Goal: Information Seeking & Learning: Learn about a topic

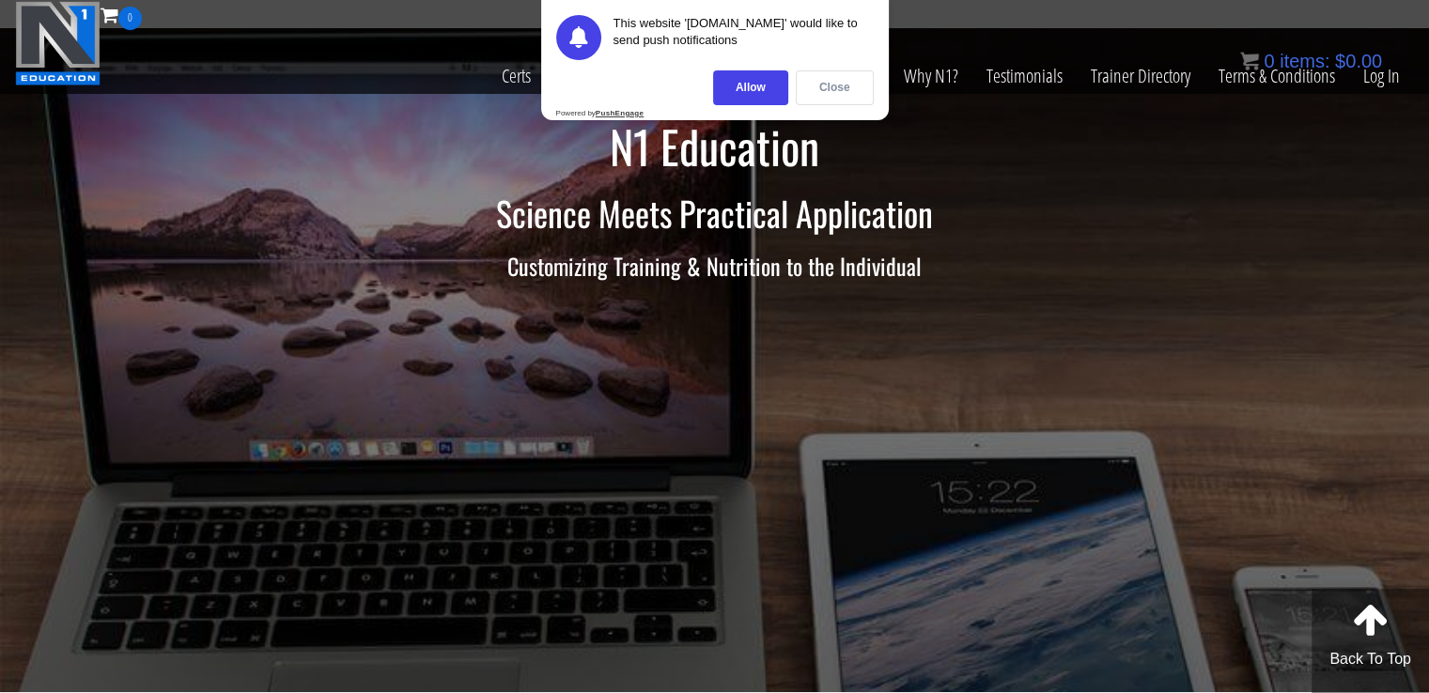
click at [859, 84] on div "Close" at bounding box center [835, 87] width 78 height 35
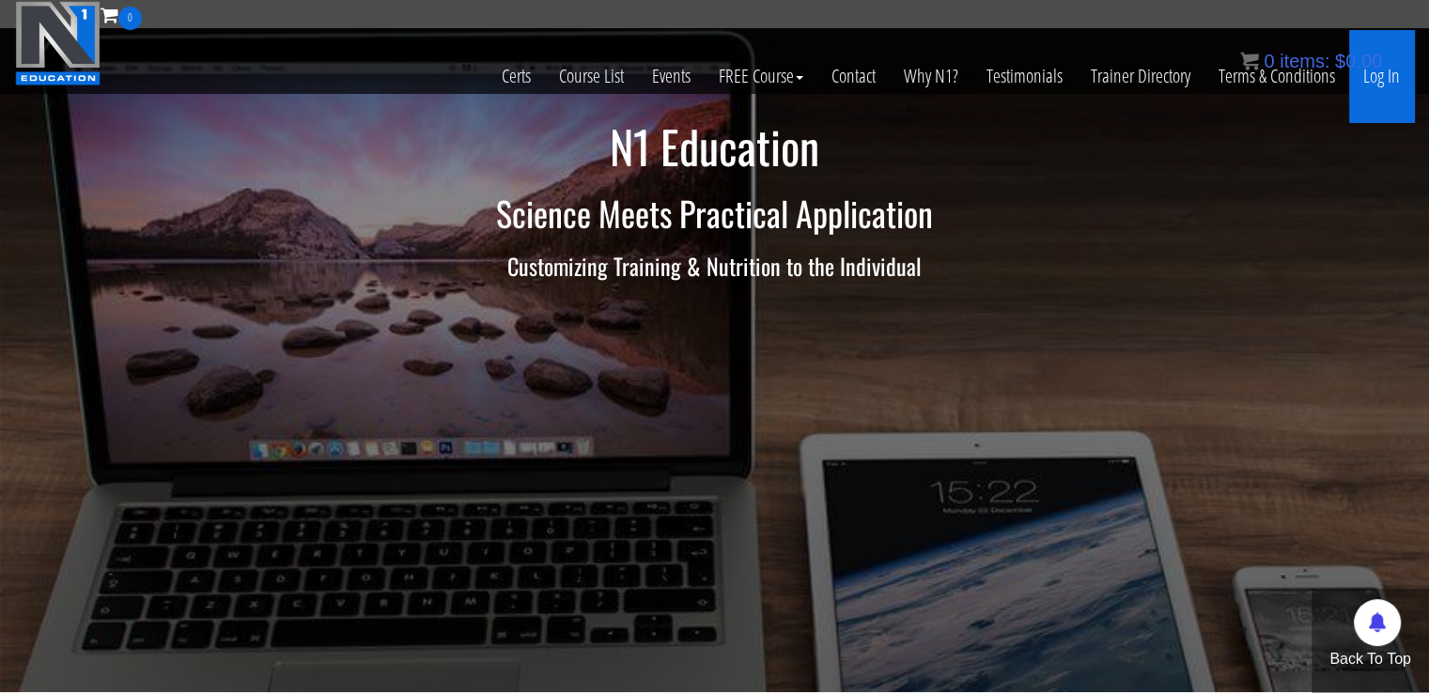
click at [1383, 81] on link "Log In" at bounding box center [1381, 76] width 65 height 92
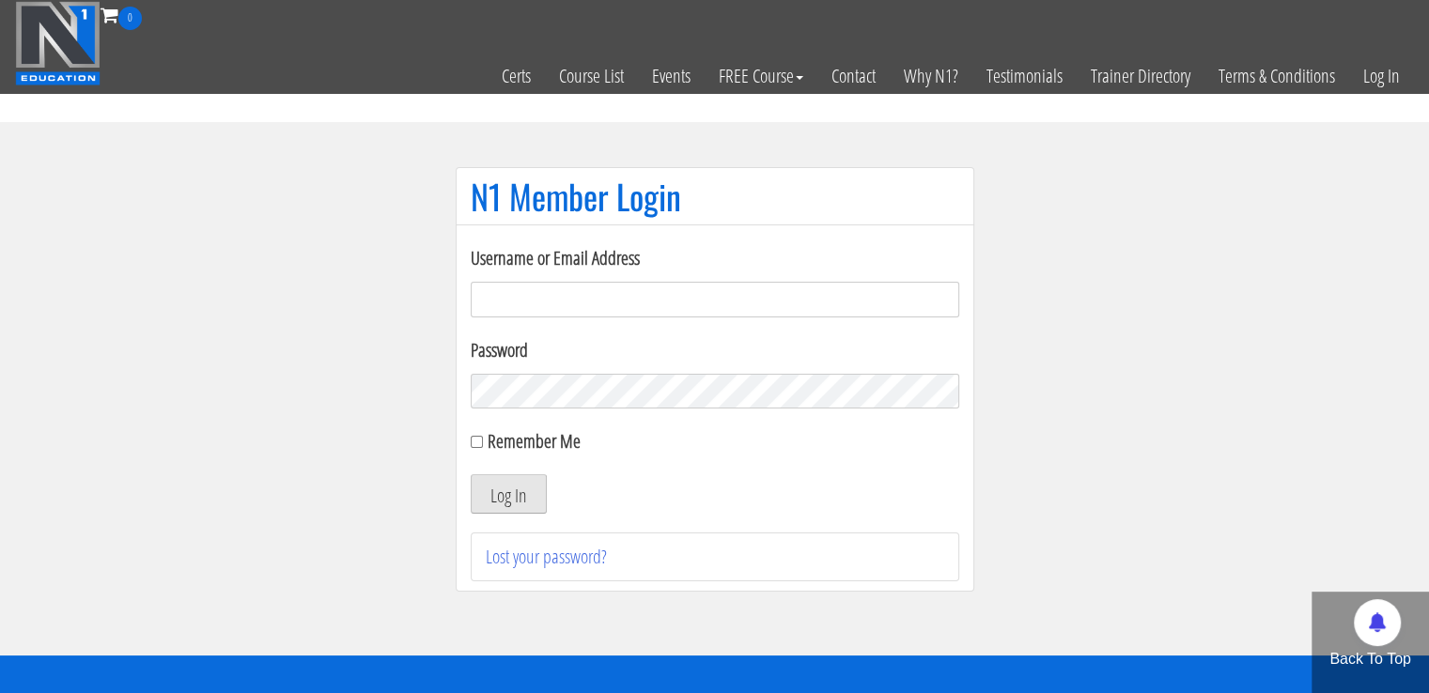
type input "[EMAIL_ADDRESS][DOMAIN_NAME]"
click at [500, 500] on button "Log In" at bounding box center [509, 493] width 76 height 39
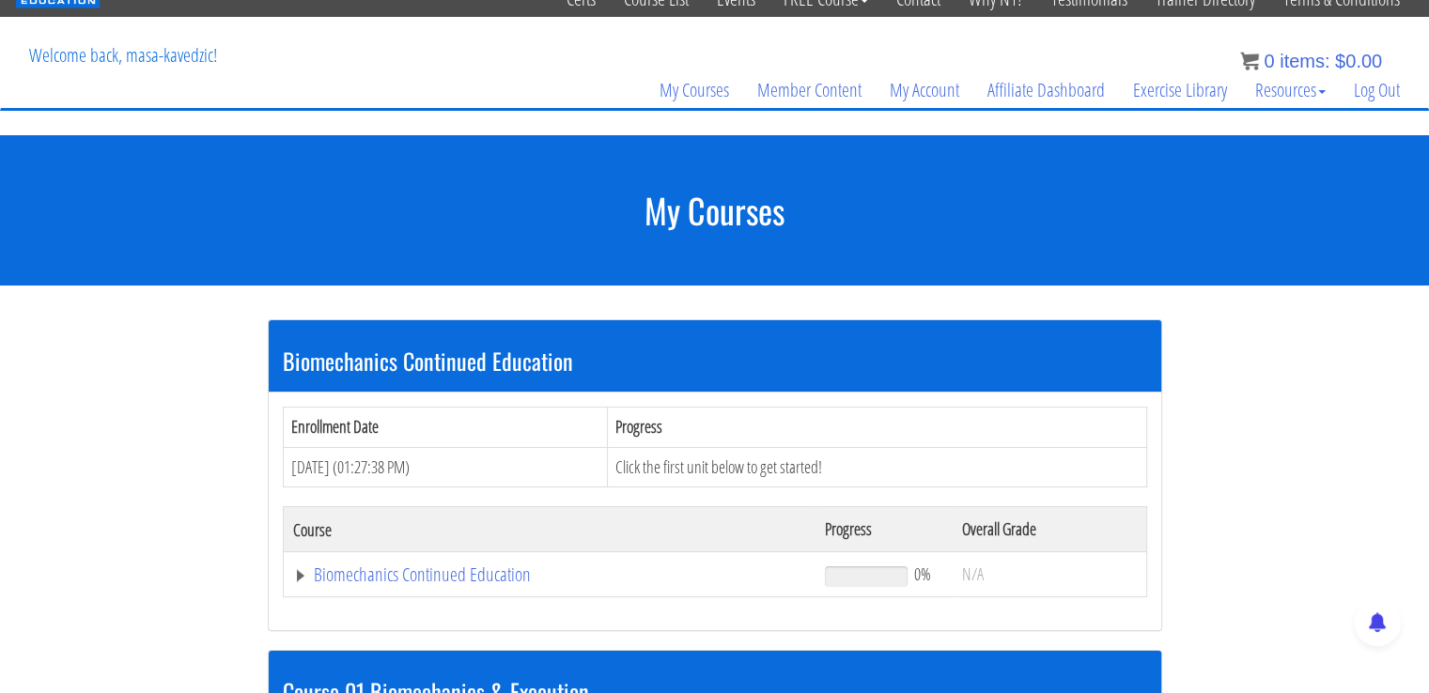
scroll to position [153, 0]
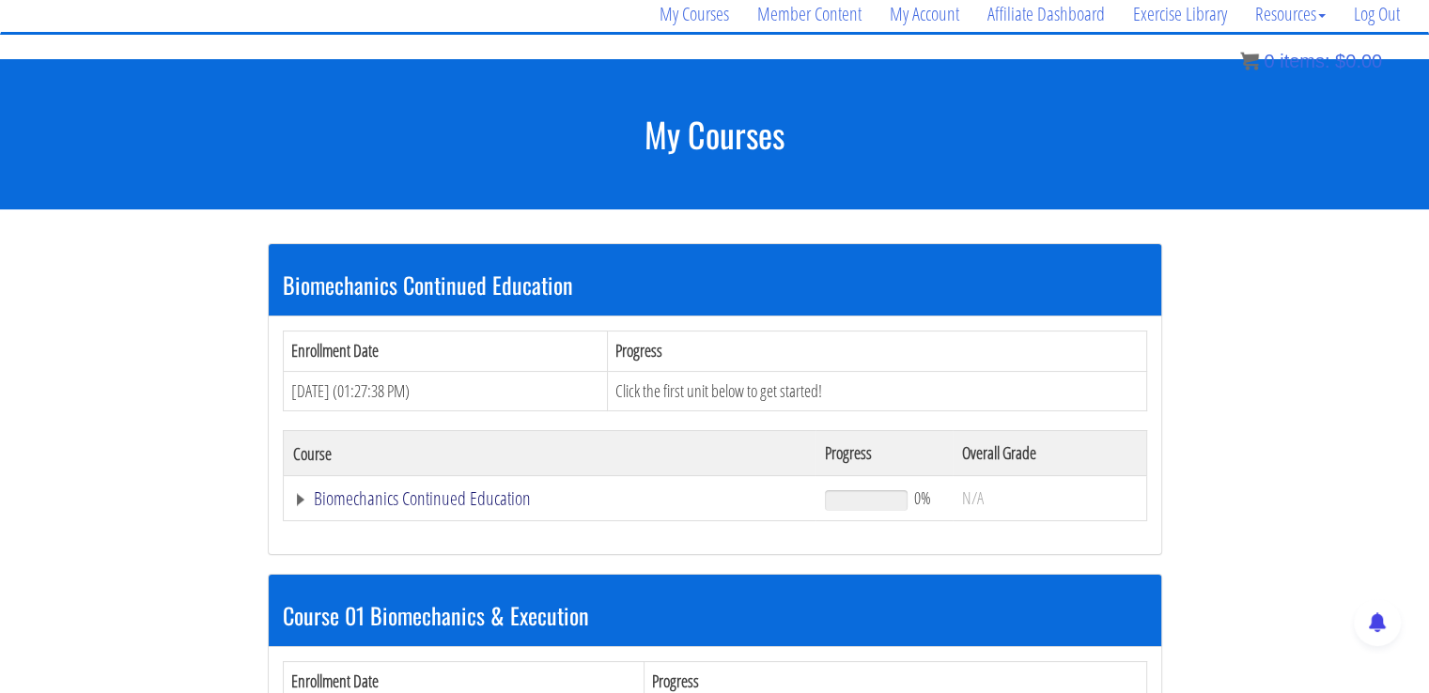
click at [392, 508] on link "Biomechanics Continued Education" at bounding box center [550, 498] width 514 height 19
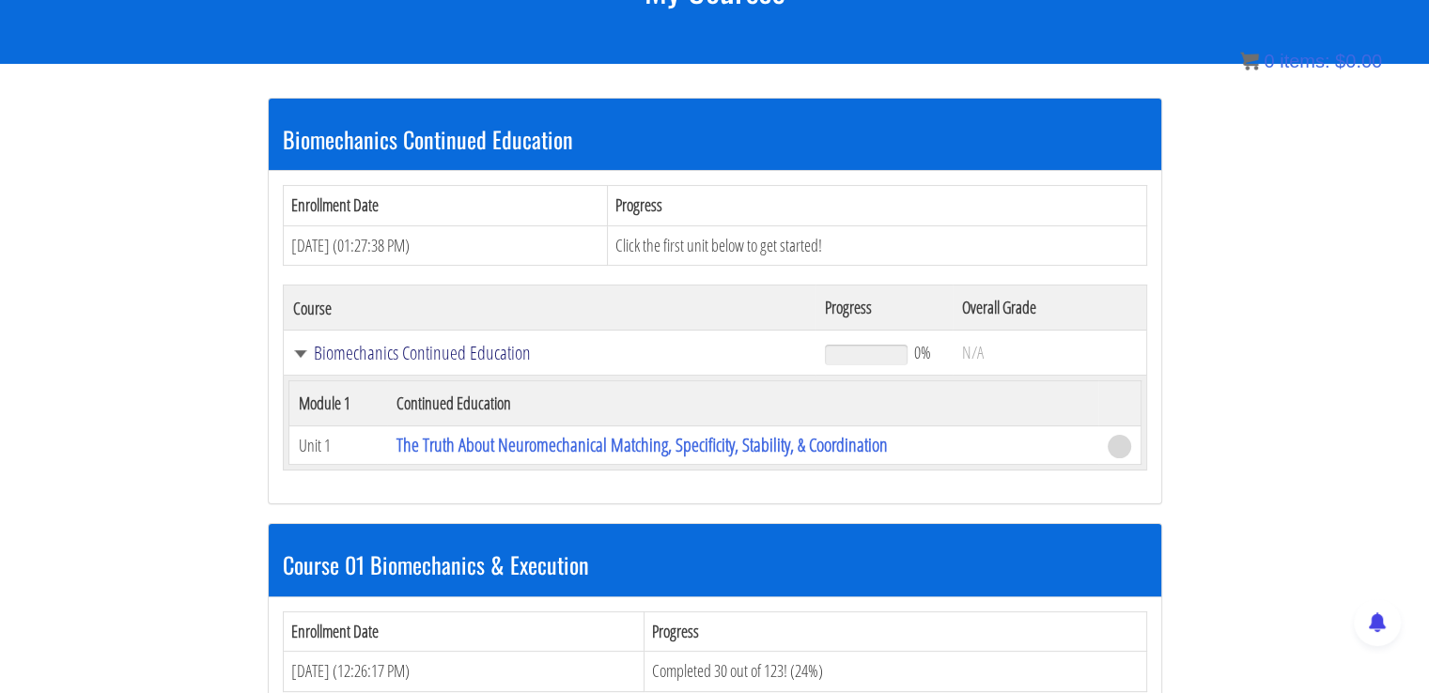
scroll to position [308, 0]
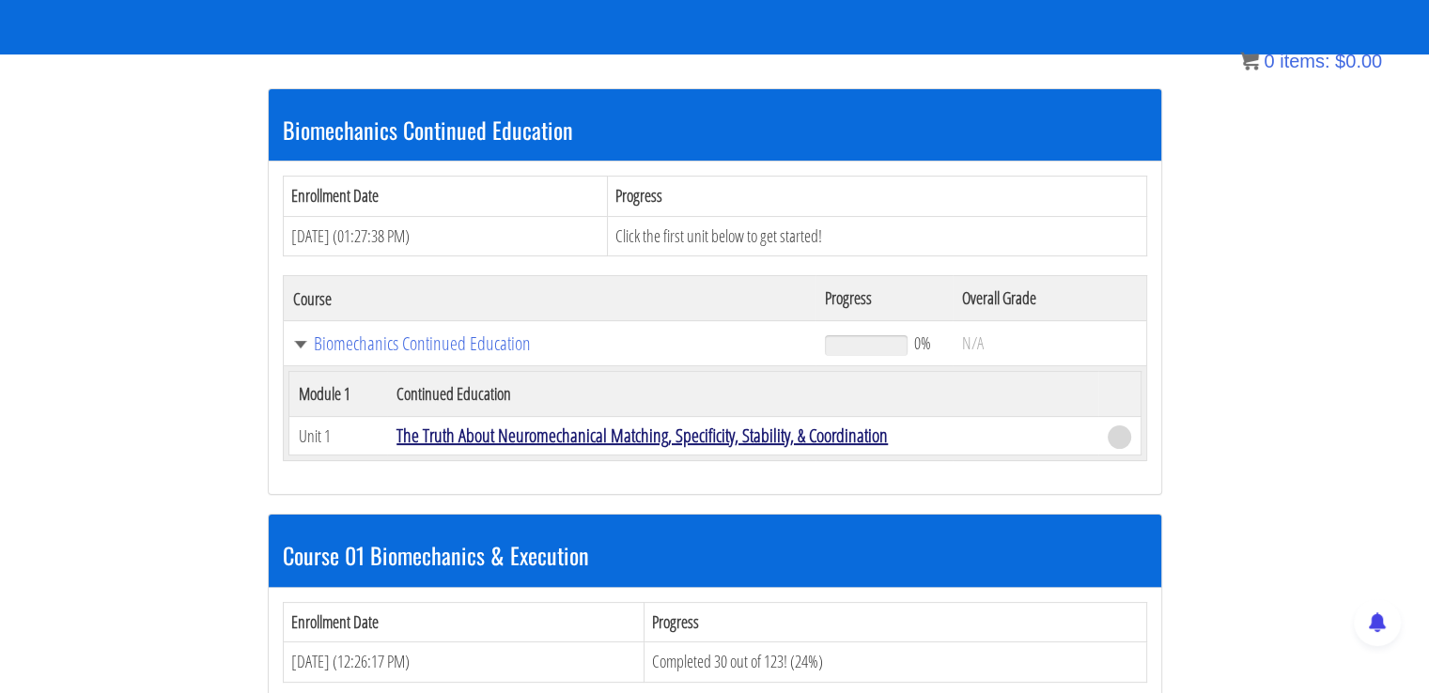
click at [492, 436] on link "The Truth About Neuromechanical Matching, Specificity, Stability, & Coordination" at bounding box center [641, 435] width 491 height 25
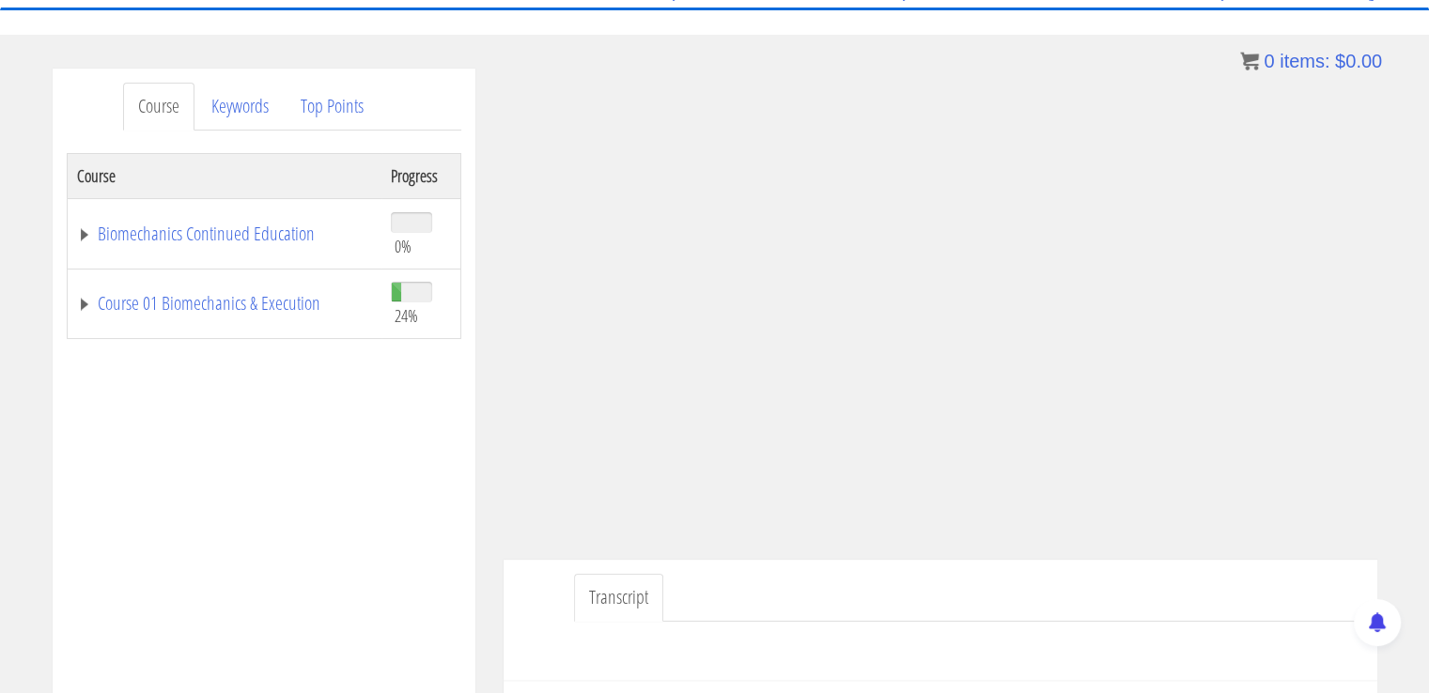
scroll to position [192, 0]
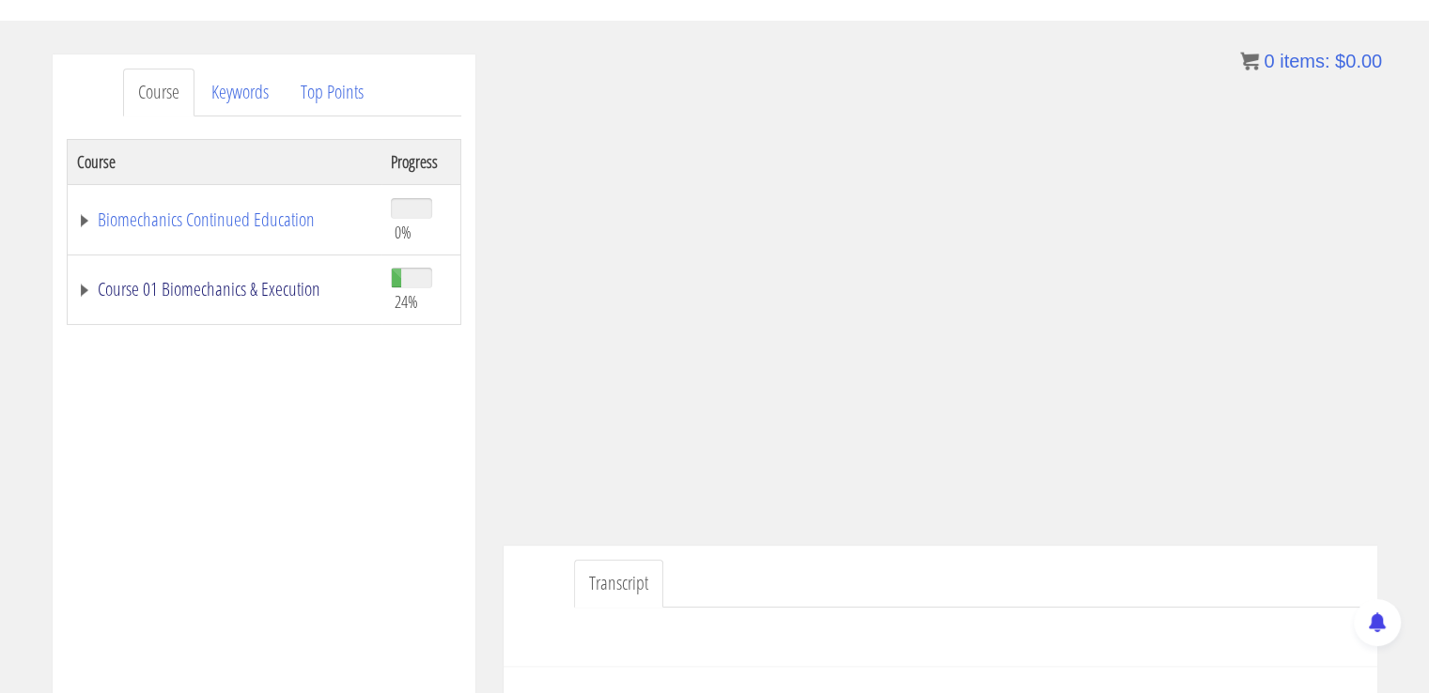
click at [175, 290] on link "Course 01 Biomechanics & Execution" at bounding box center [224, 289] width 295 height 19
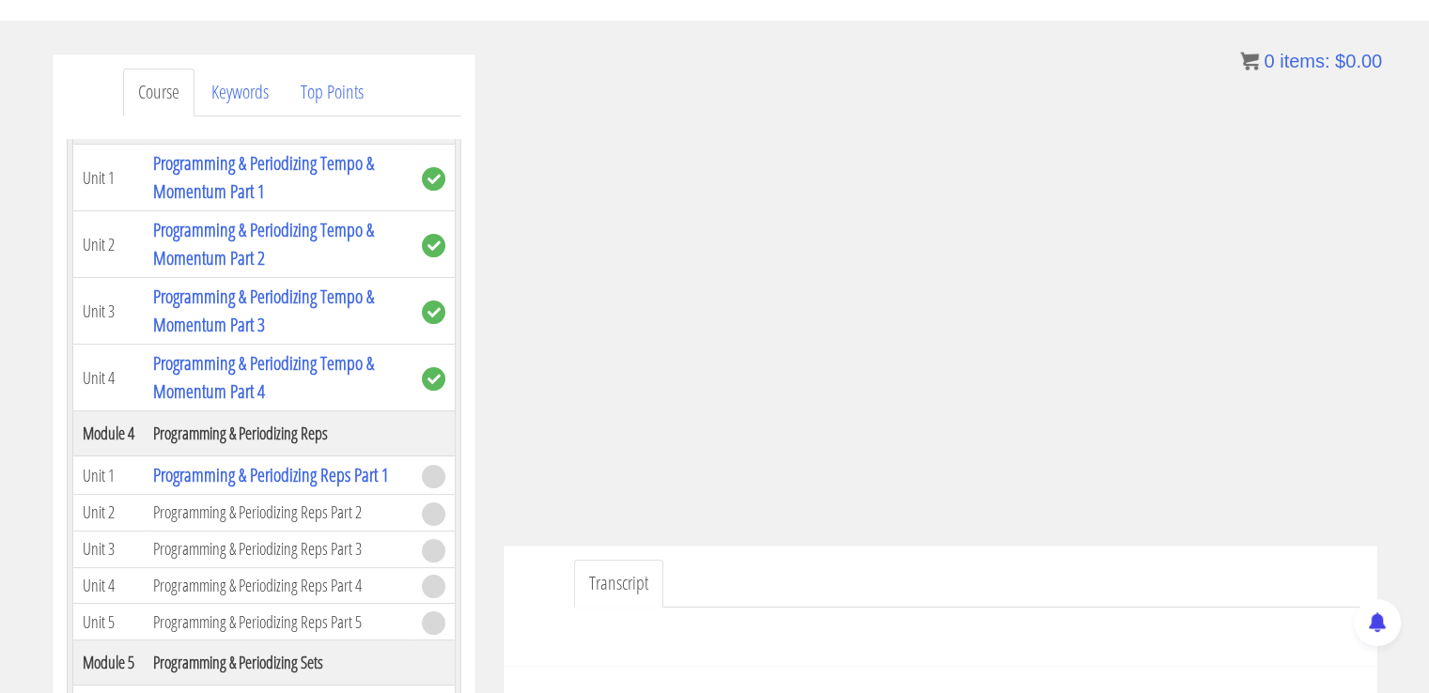
scroll to position [1369, 0]
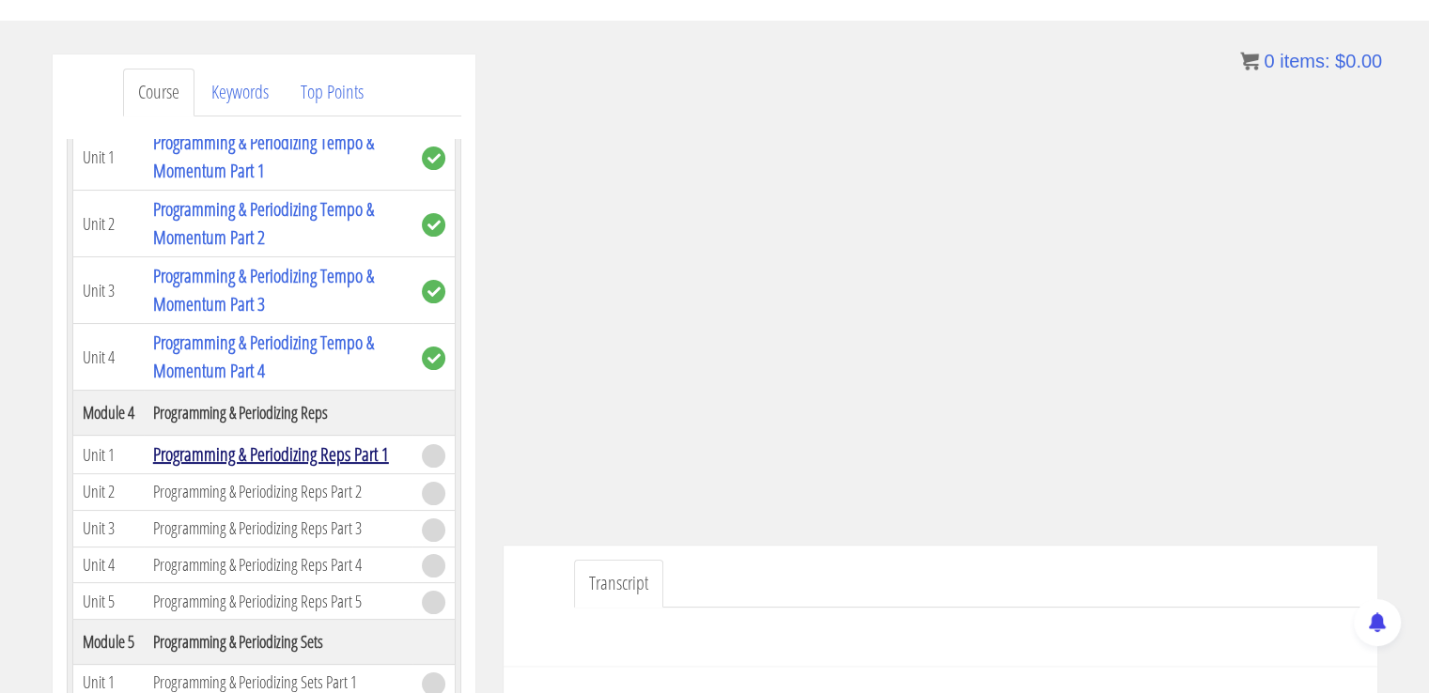
click at [312, 456] on link "Programming & Periodizing Reps Part 1" at bounding box center [271, 454] width 236 height 25
click at [293, 442] on link "Programming & Periodizing Reps Part 1" at bounding box center [271, 454] width 236 height 25
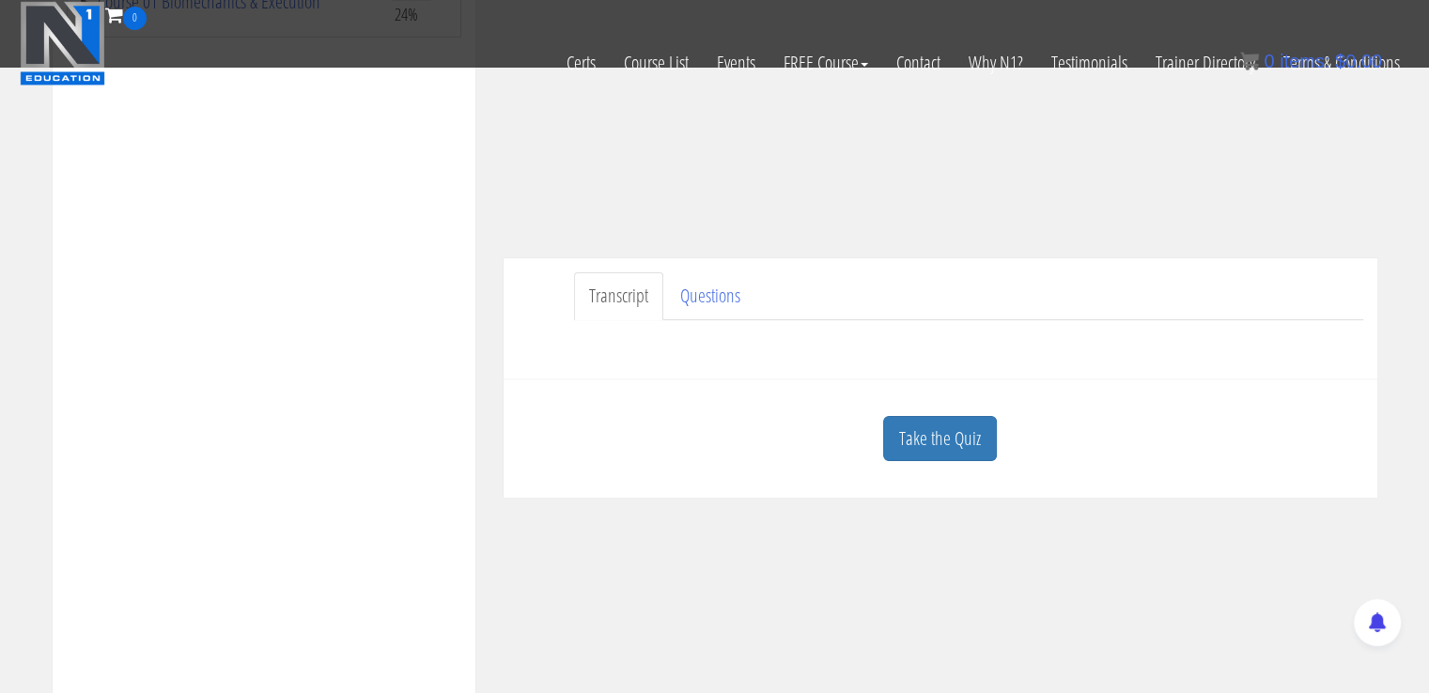
scroll to position [428, 0]
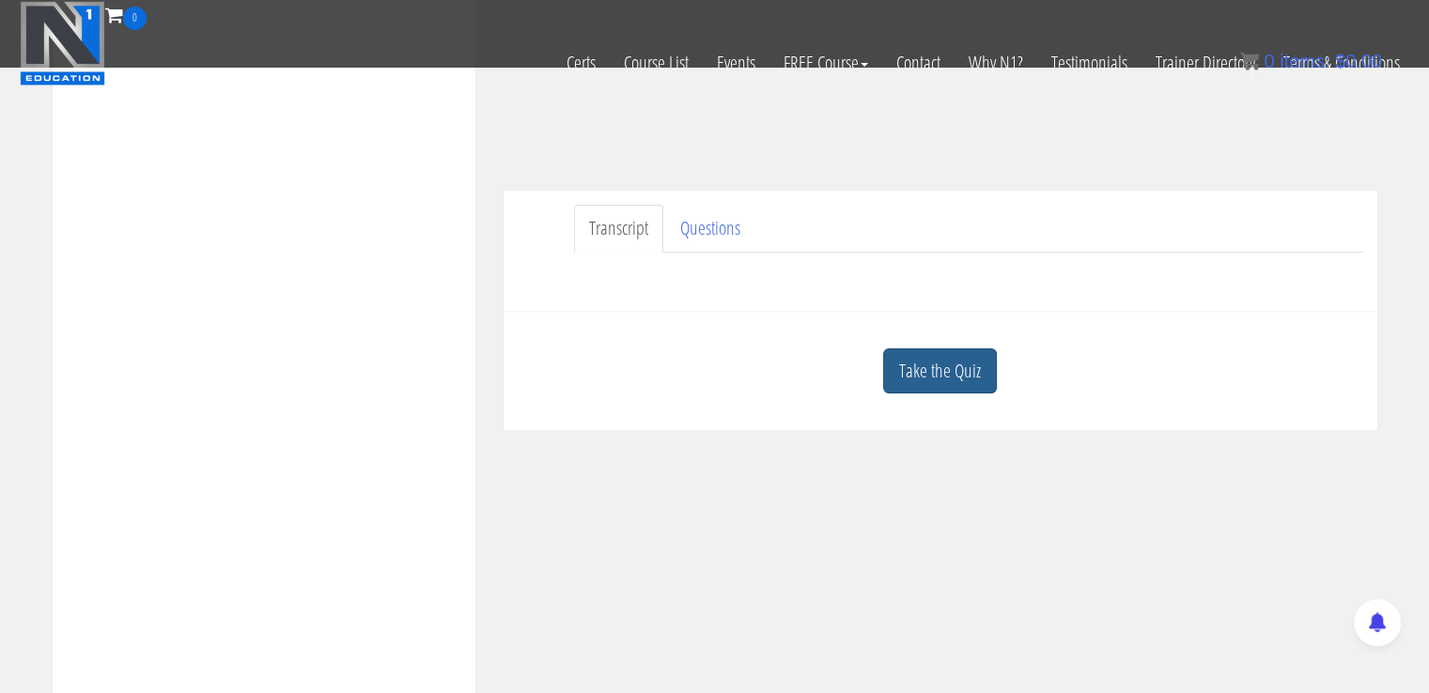
click at [989, 357] on link "Take the Quiz" at bounding box center [940, 372] width 114 height 46
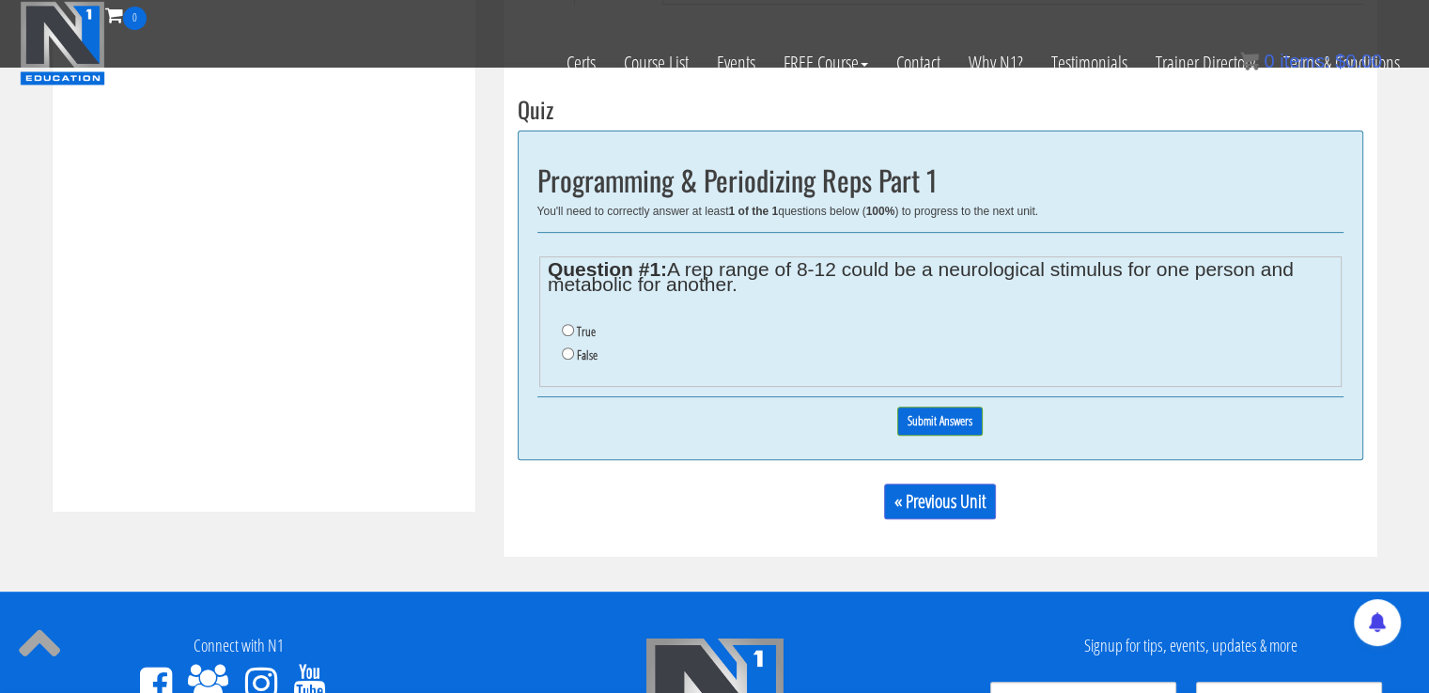
scroll to position [682, 0]
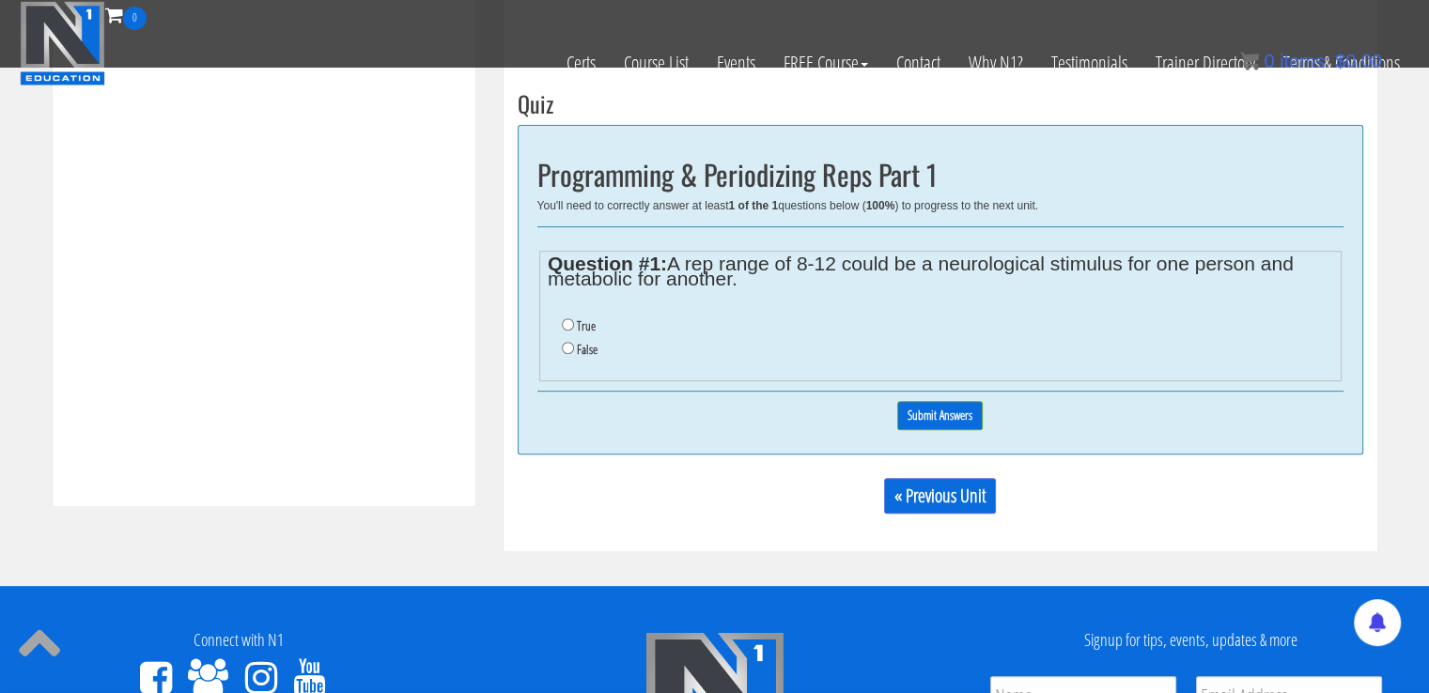
click at [564, 332] on li "True" at bounding box center [947, 326] width 770 height 23
click at [567, 323] on input "True" at bounding box center [568, 324] width 12 height 12
radio input "true"
click at [934, 416] on input "Submit Answers" at bounding box center [939, 415] width 85 height 29
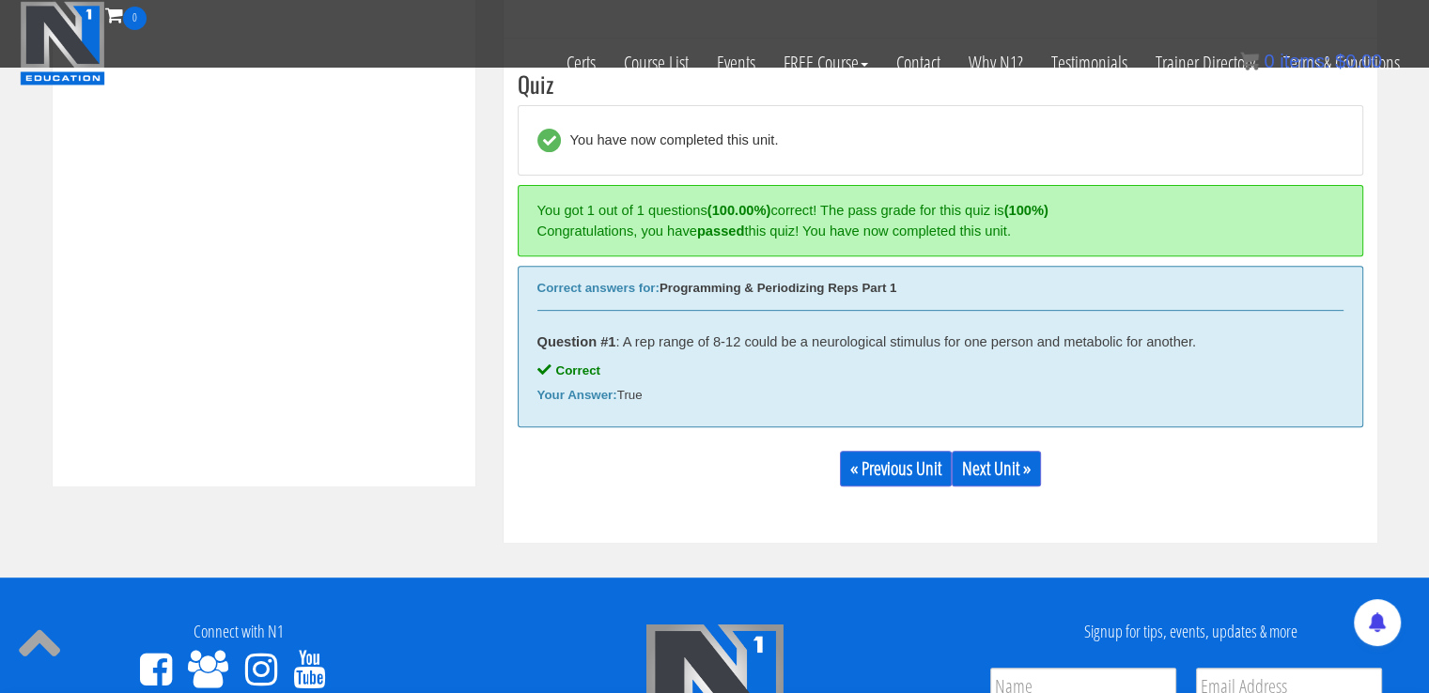
scroll to position [712, 0]
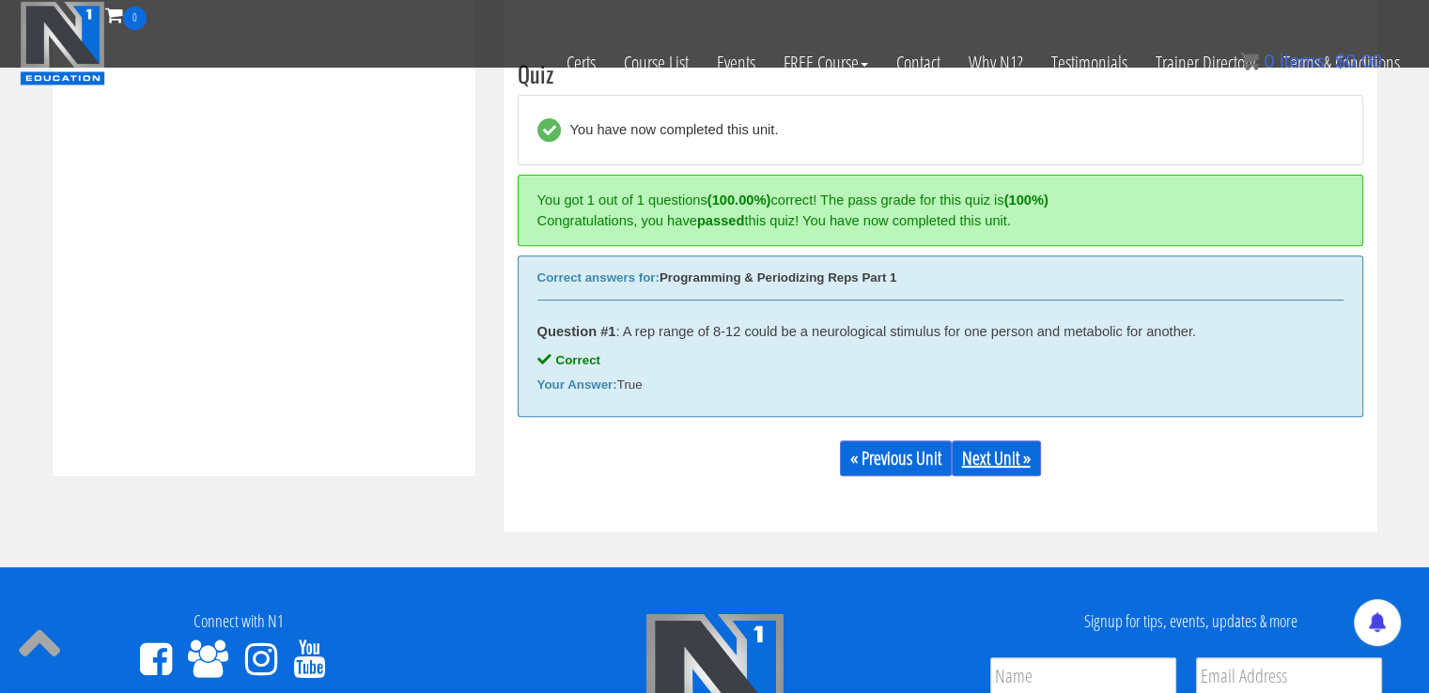
click at [996, 461] on link "Next Unit »" at bounding box center [996, 459] width 89 height 36
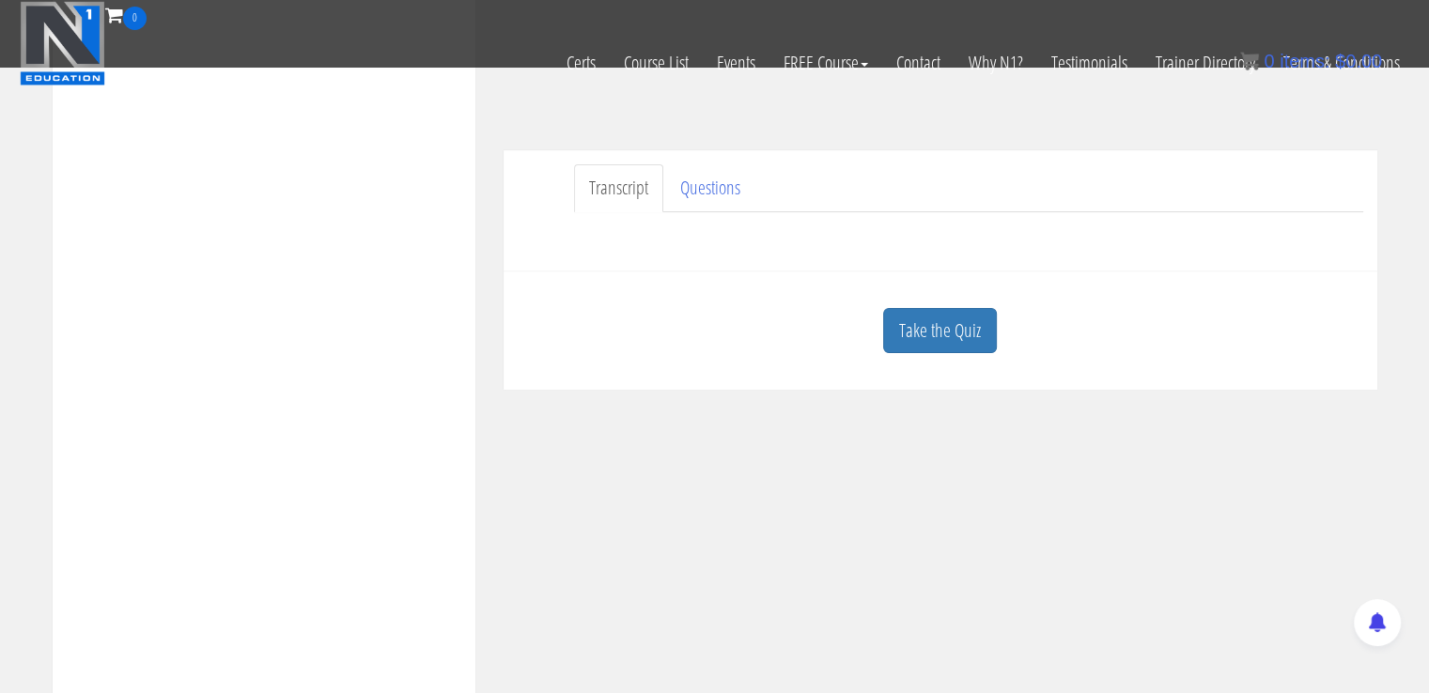
scroll to position [505, 0]
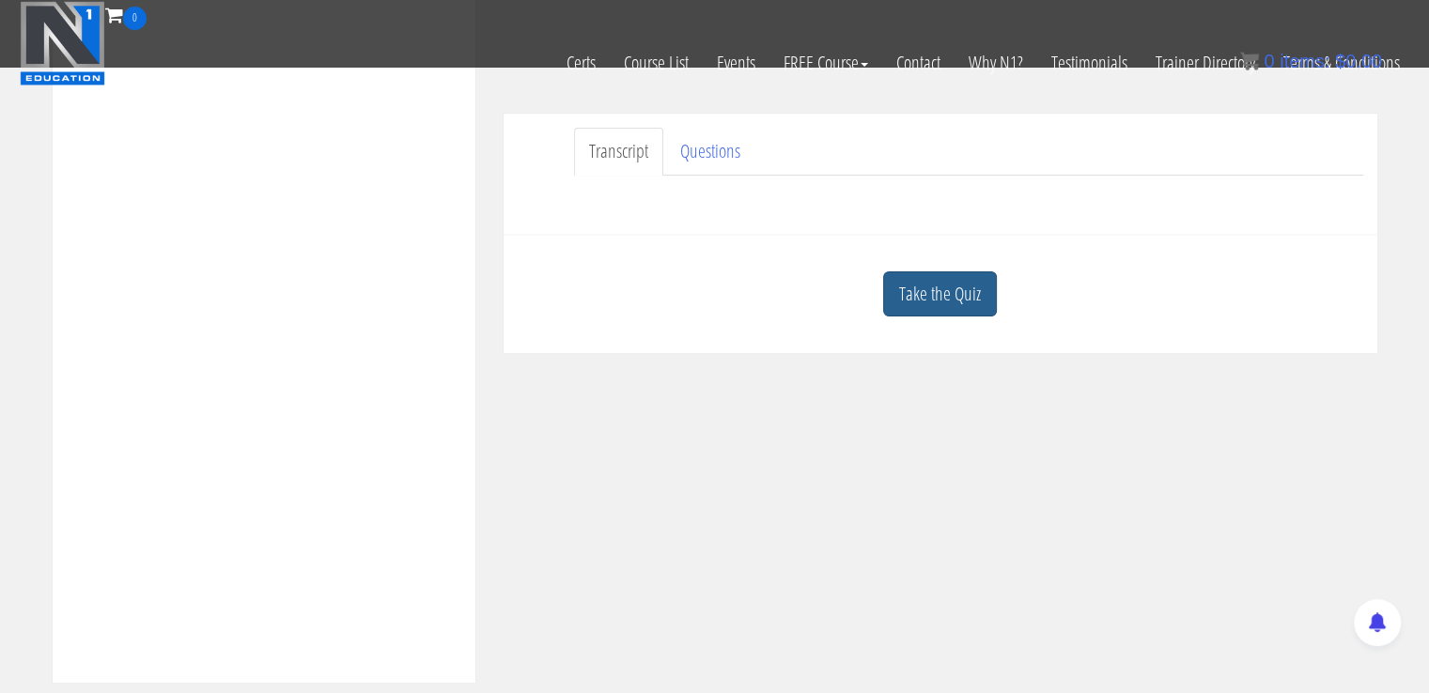
click at [928, 281] on link "Take the Quiz" at bounding box center [940, 295] width 114 height 46
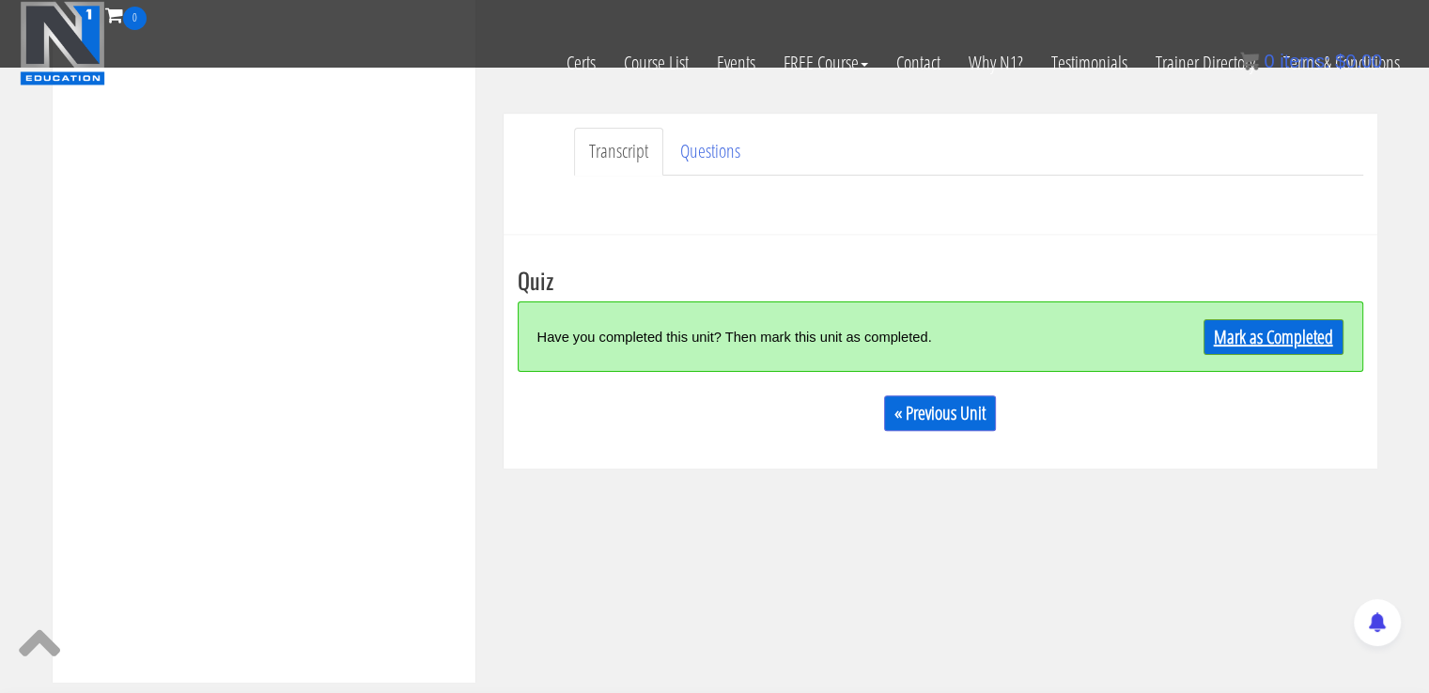
click at [1247, 330] on link "Mark as Completed" at bounding box center [1273, 337] width 140 height 36
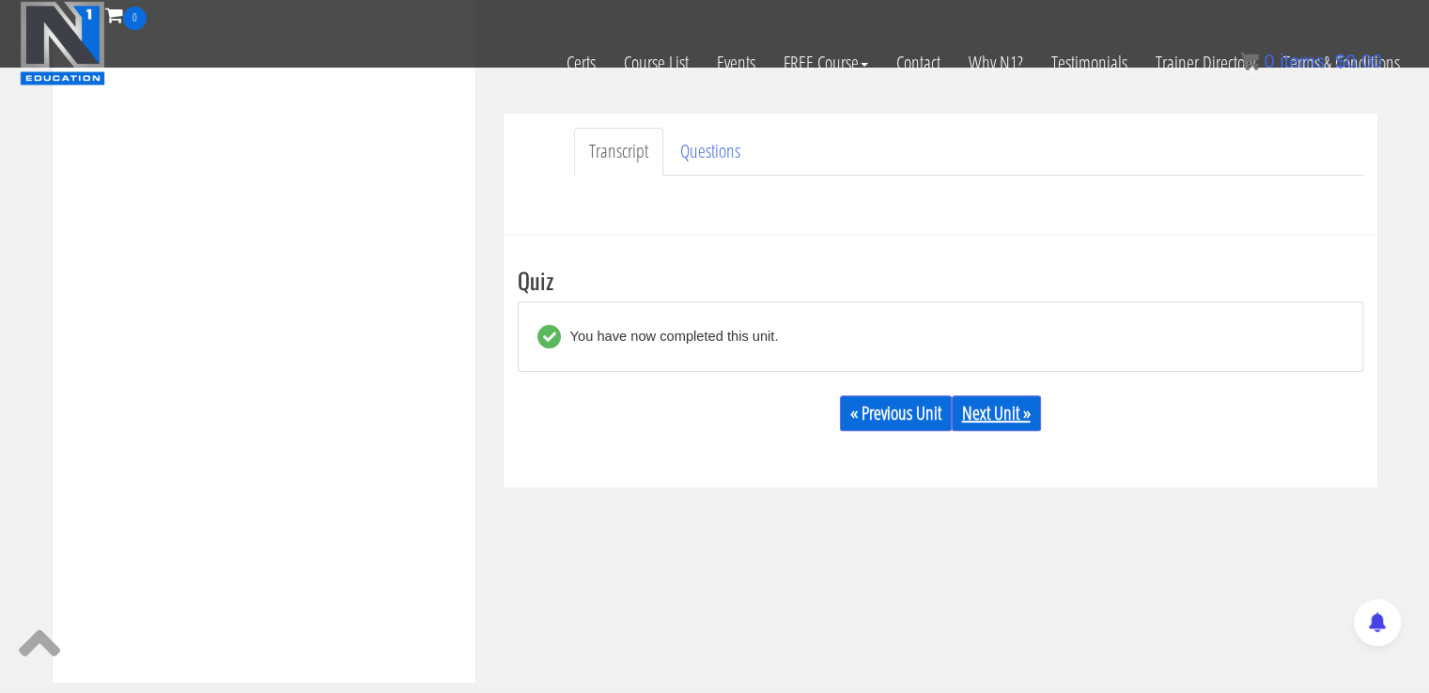
click at [988, 410] on link "Next Unit »" at bounding box center [996, 414] width 89 height 36
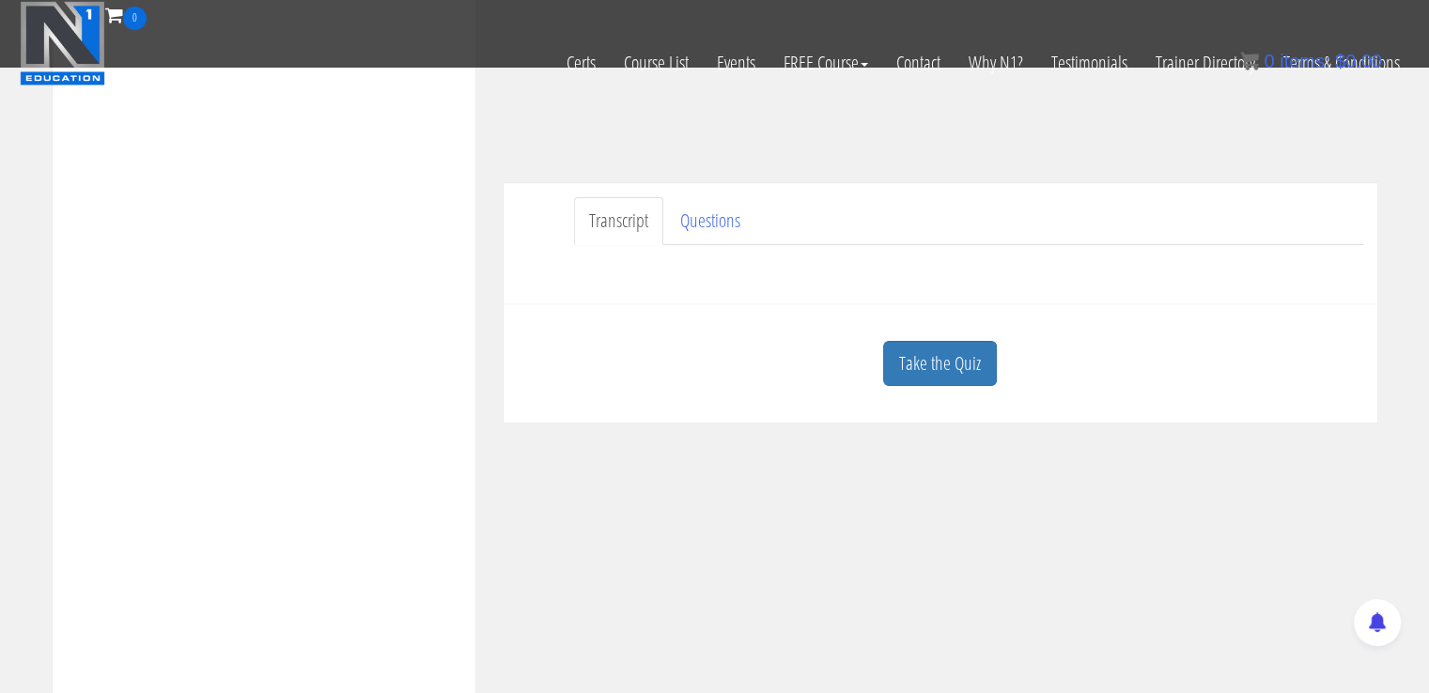
scroll to position [443, 0]
click at [954, 371] on link "Take the Quiz" at bounding box center [940, 357] width 114 height 46
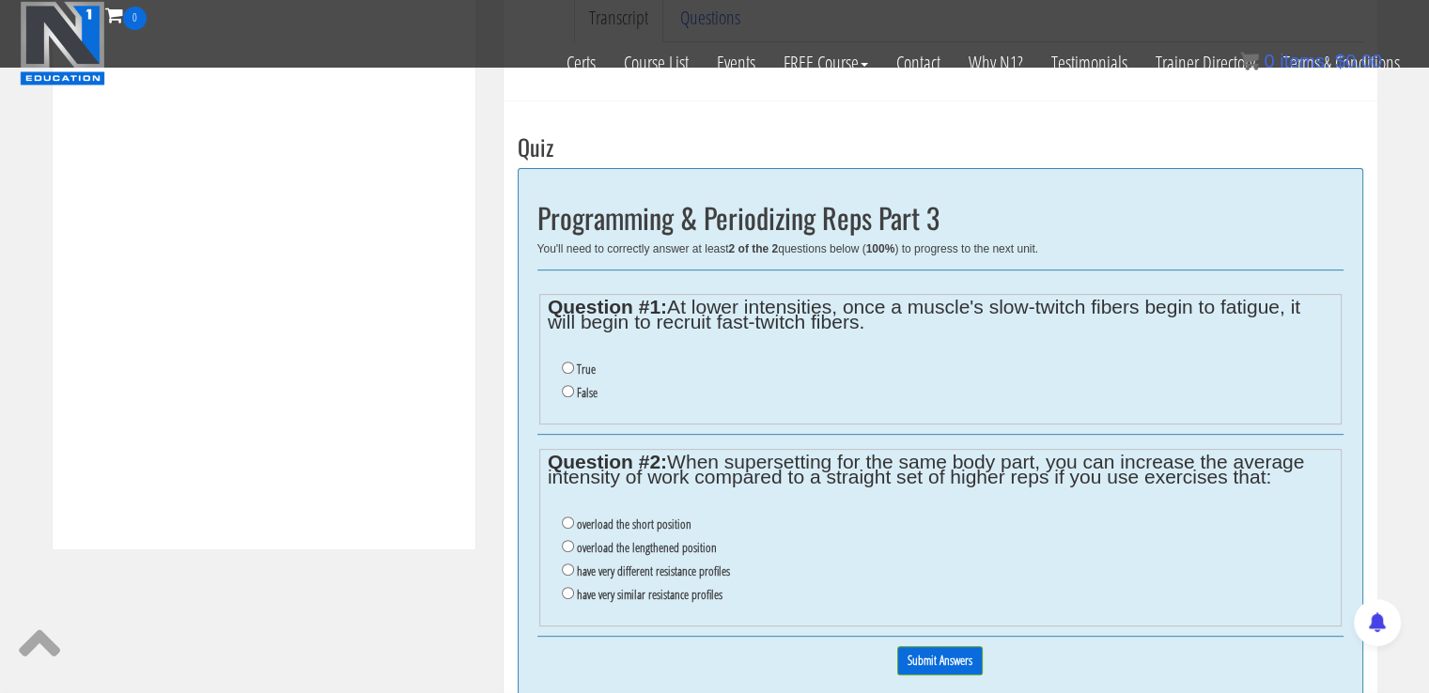
scroll to position [648, 0]
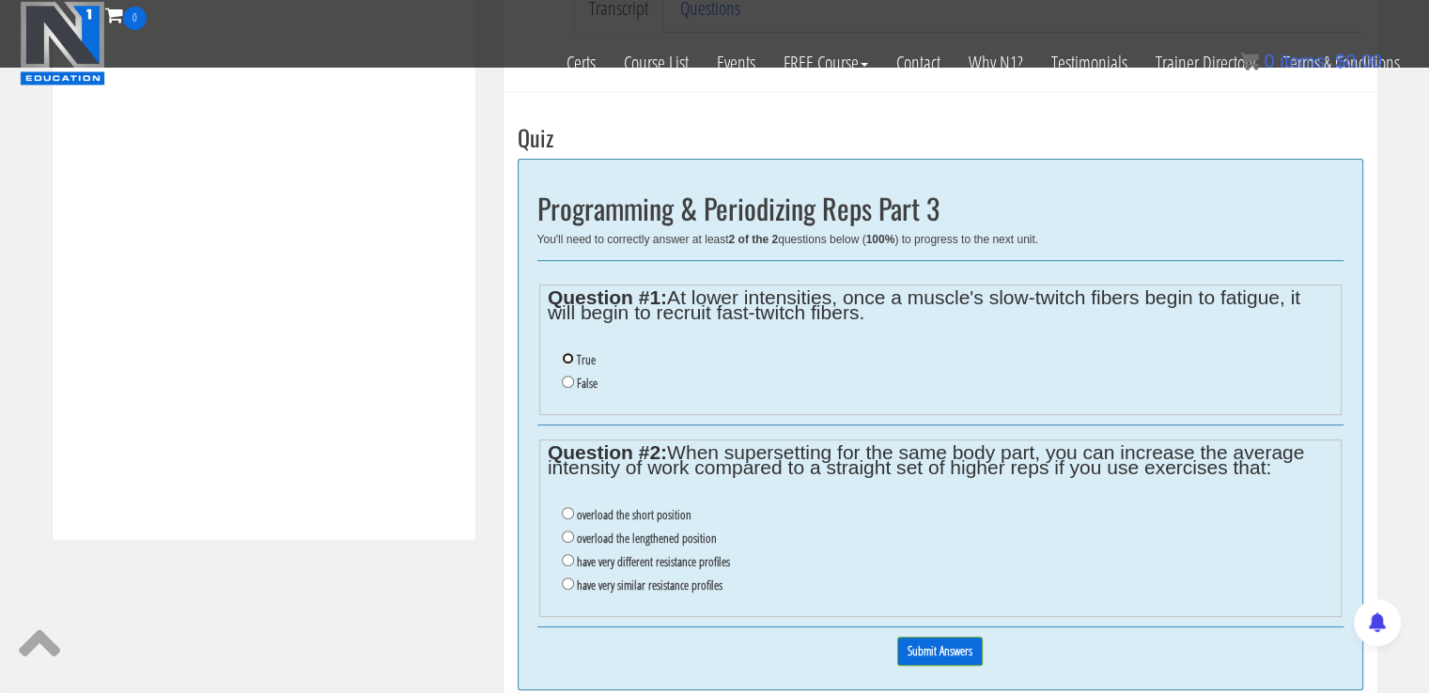
click at [566, 361] on input "True" at bounding box center [568, 358] width 12 height 12
radio input "true"
click at [566, 561] on input "have very different resistance profiles" at bounding box center [568, 560] width 12 height 12
radio input "true"
click at [902, 647] on input "Submit Answers" at bounding box center [939, 651] width 85 height 29
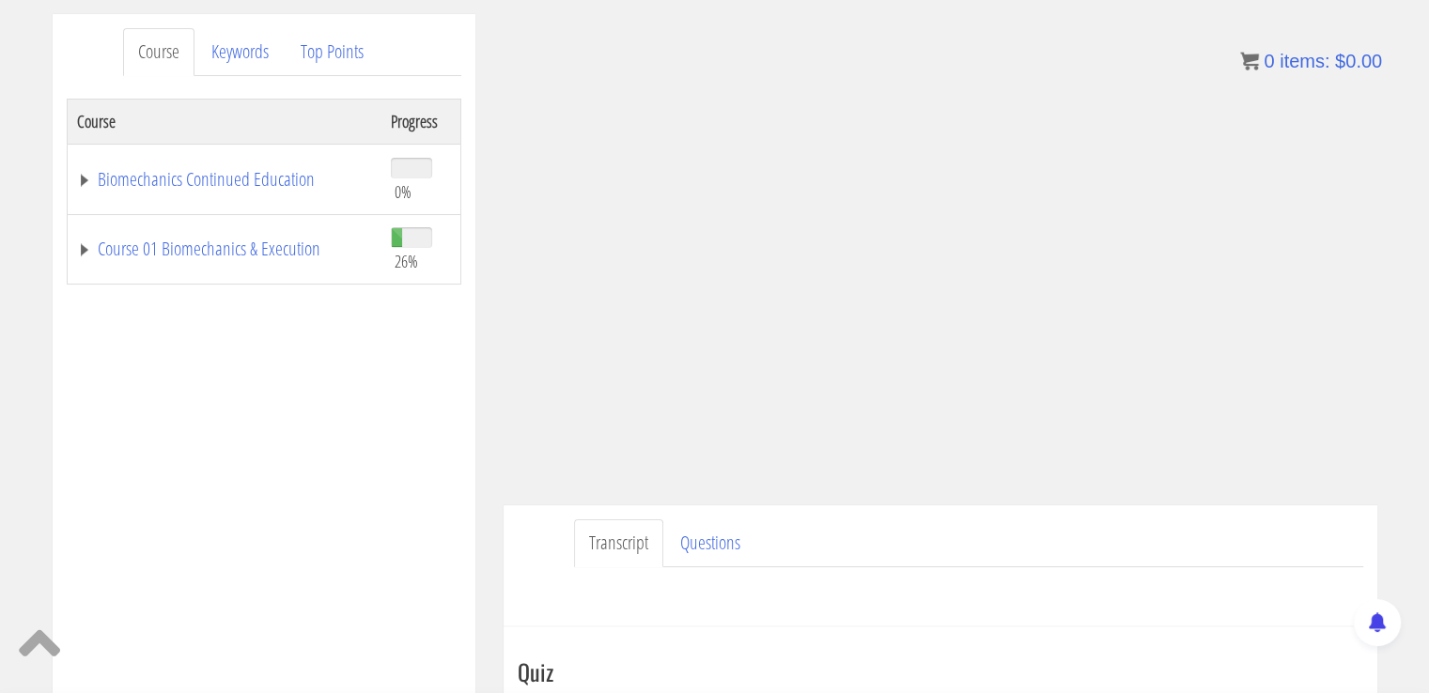
scroll to position [838, 0]
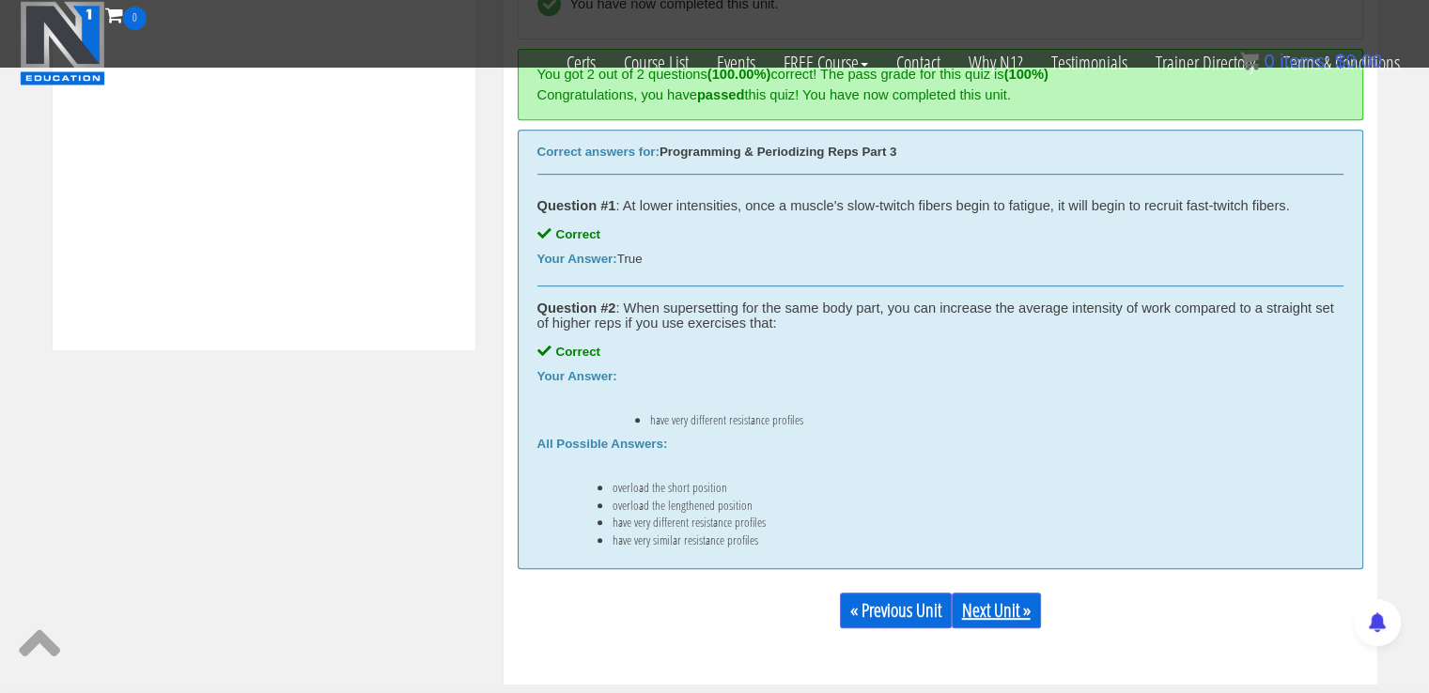
click at [1031, 606] on link "Next Unit »" at bounding box center [996, 611] width 89 height 36
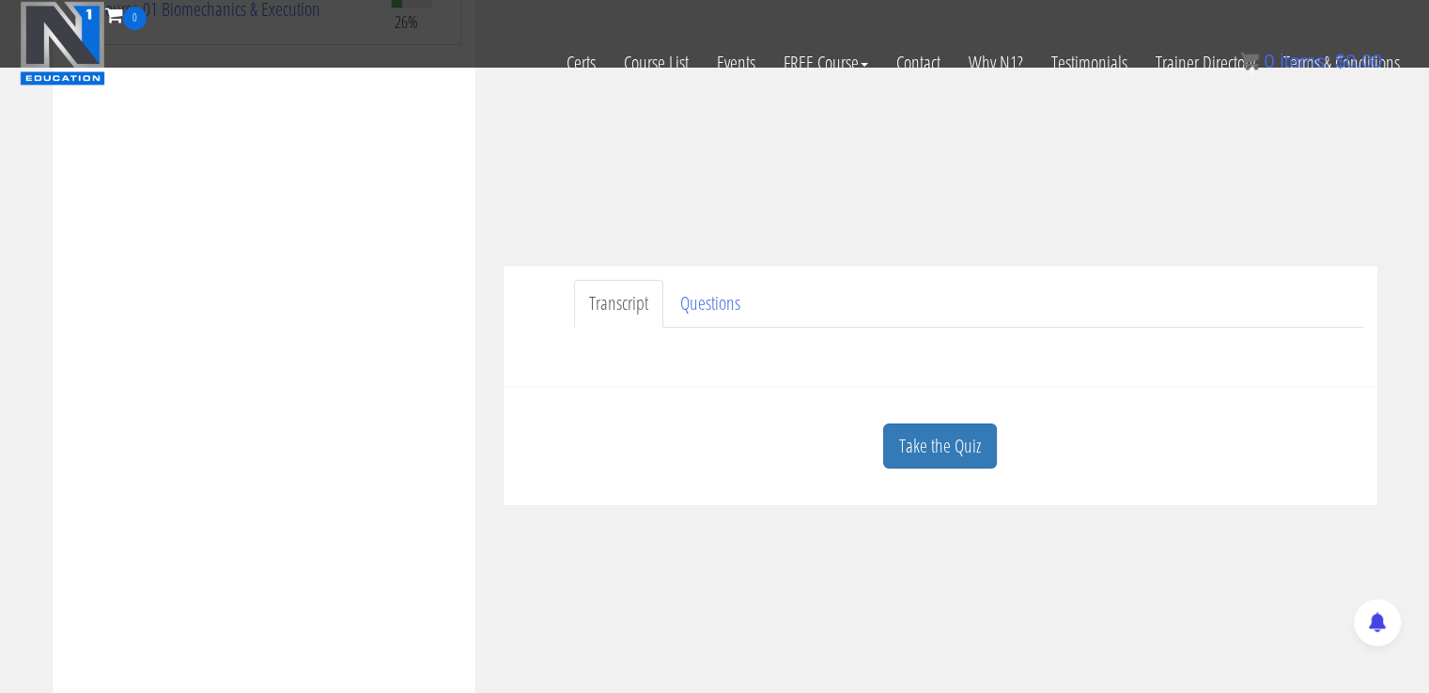
scroll to position [360, 0]
click at [917, 441] on link "Take the Quiz" at bounding box center [940, 440] width 114 height 46
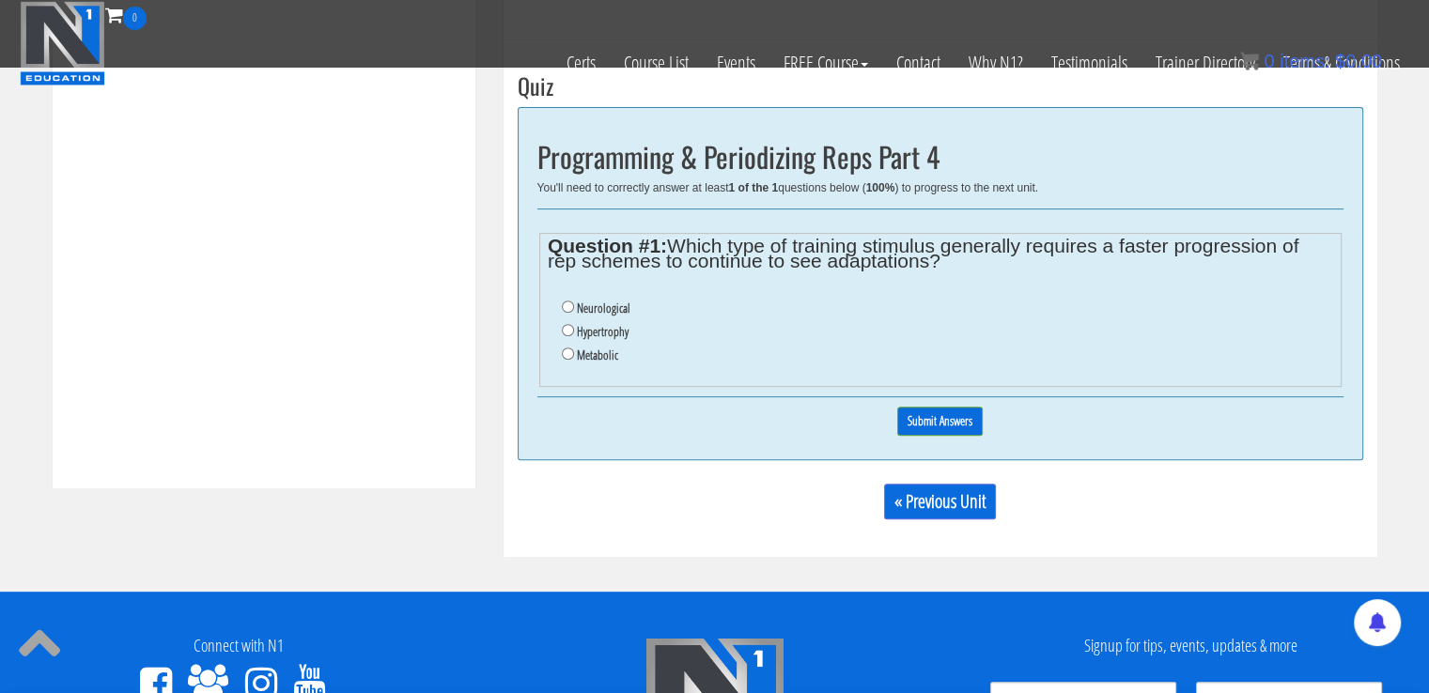
scroll to position [690, 0]
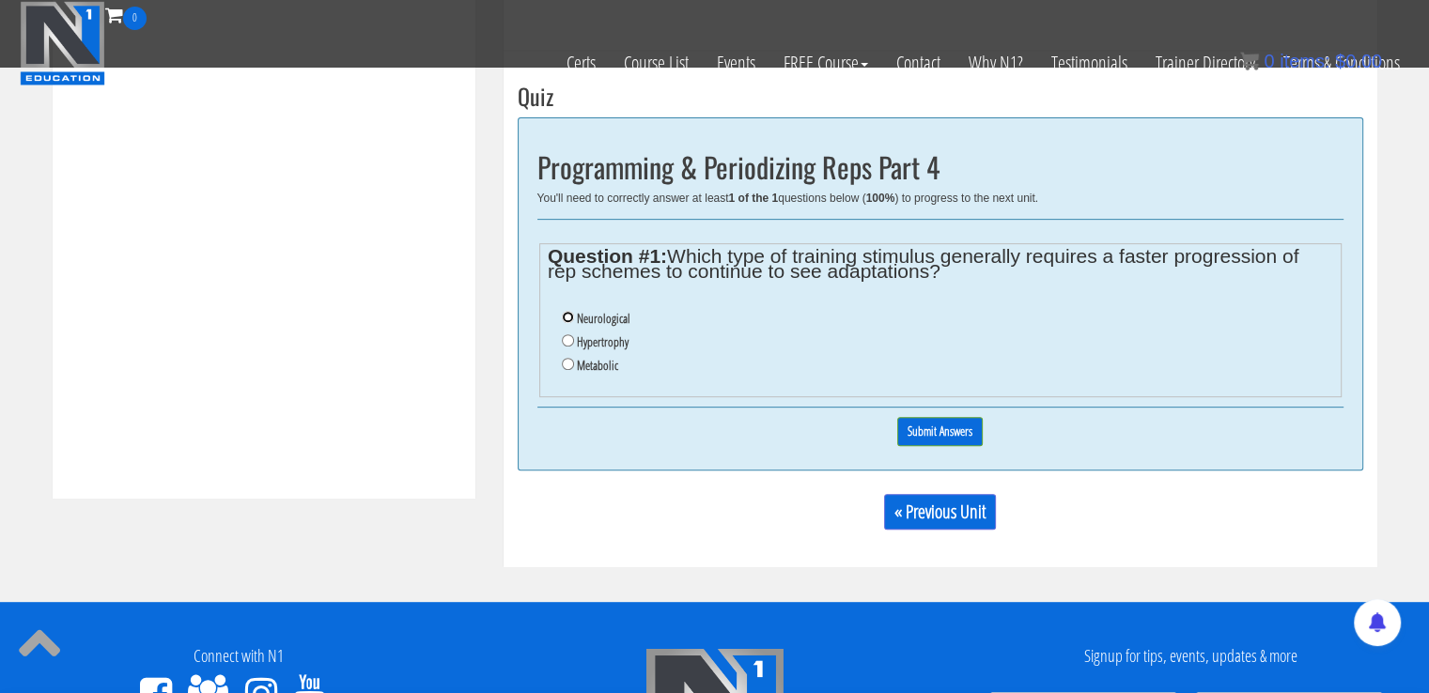
click at [566, 312] on input "Neurological" at bounding box center [568, 317] width 12 height 12
radio input "true"
click at [565, 354] on li "Metabolic" at bounding box center [947, 365] width 770 height 23
click at [567, 364] on input "Metabolic" at bounding box center [568, 364] width 12 height 12
radio input "true"
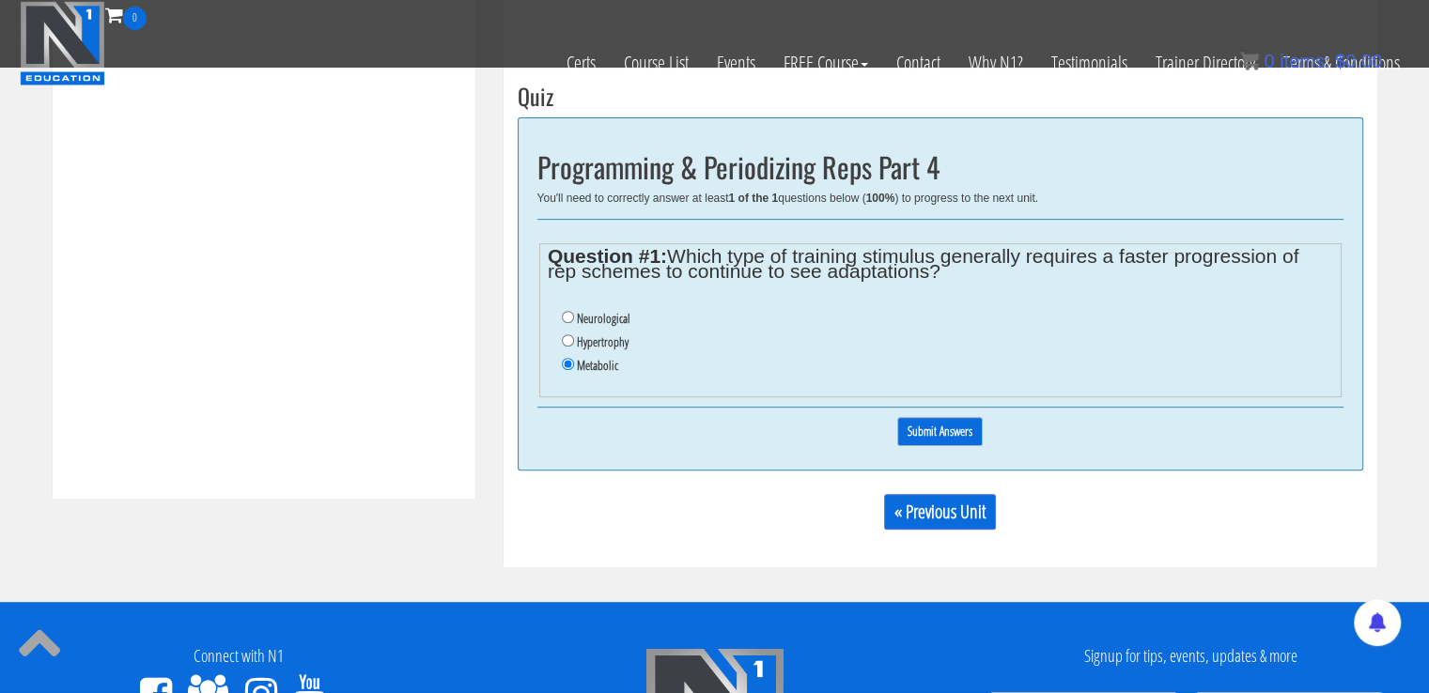
click at [908, 427] on input "Submit Answers" at bounding box center [939, 431] width 85 height 29
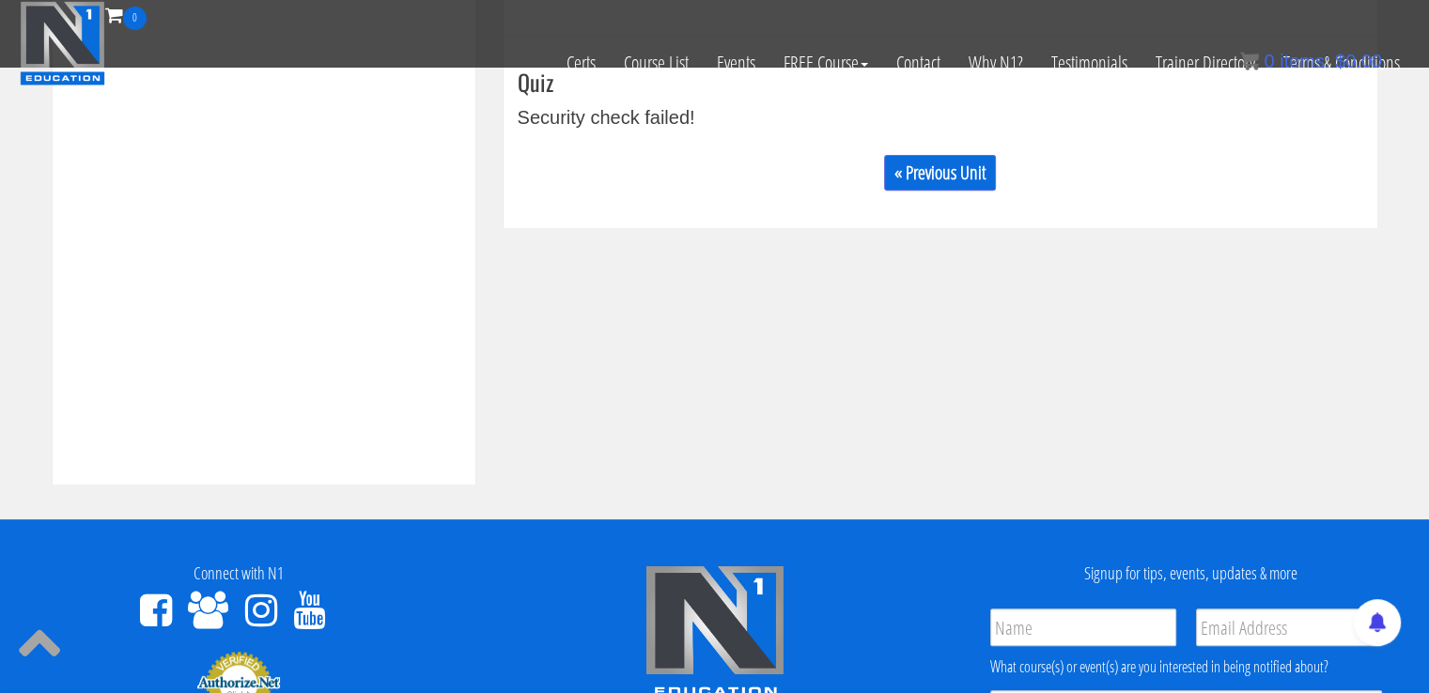
scroll to position [712, 0]
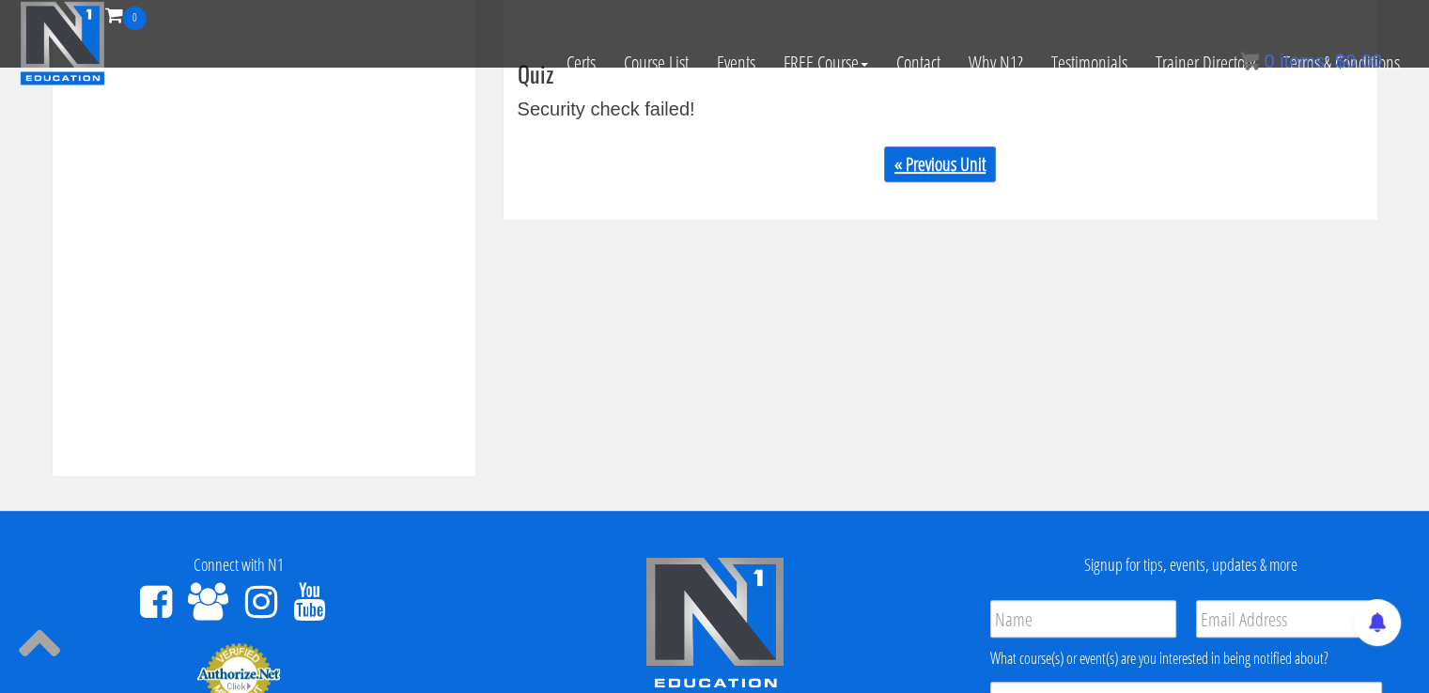
click at [965, 172] on link "« Previous Unit" at bounding box center [940, 165] width 112 height 36
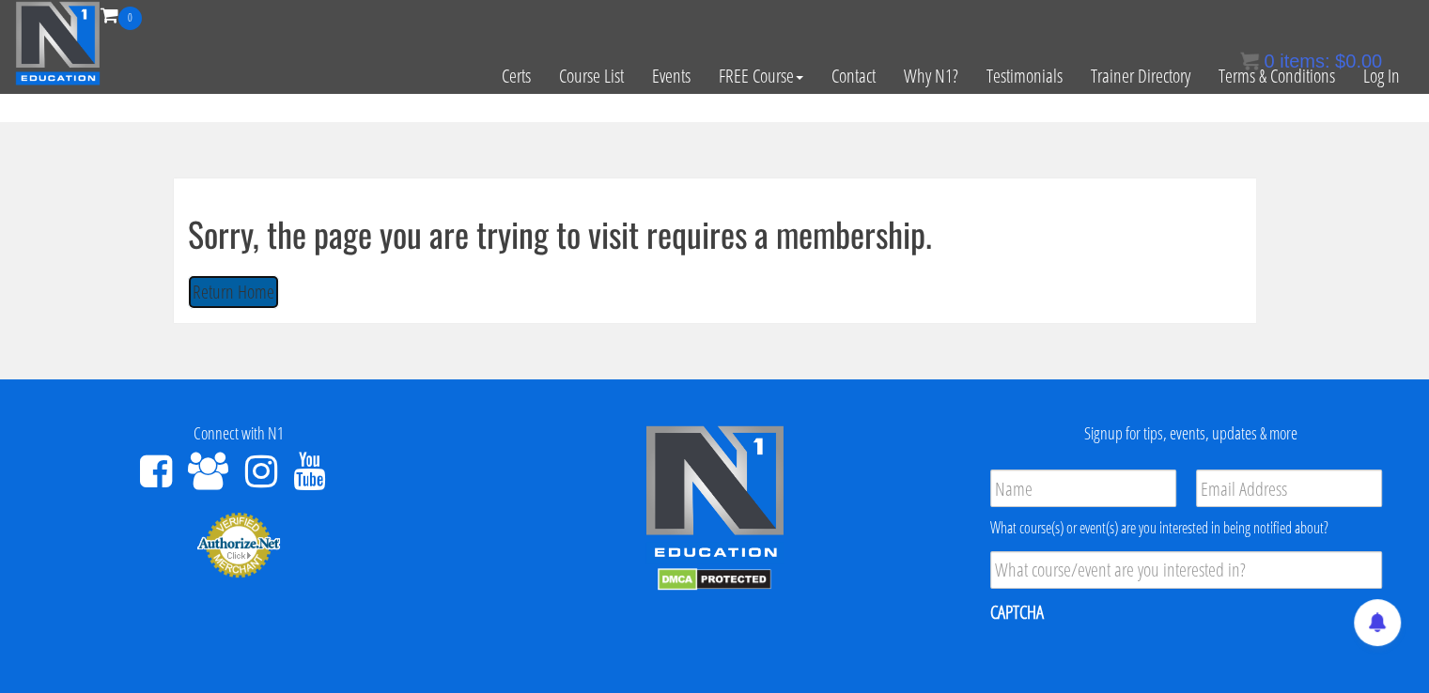
click at [209, 298] on button "Return Home" at bounding box center [233, 292] width 91 height 35
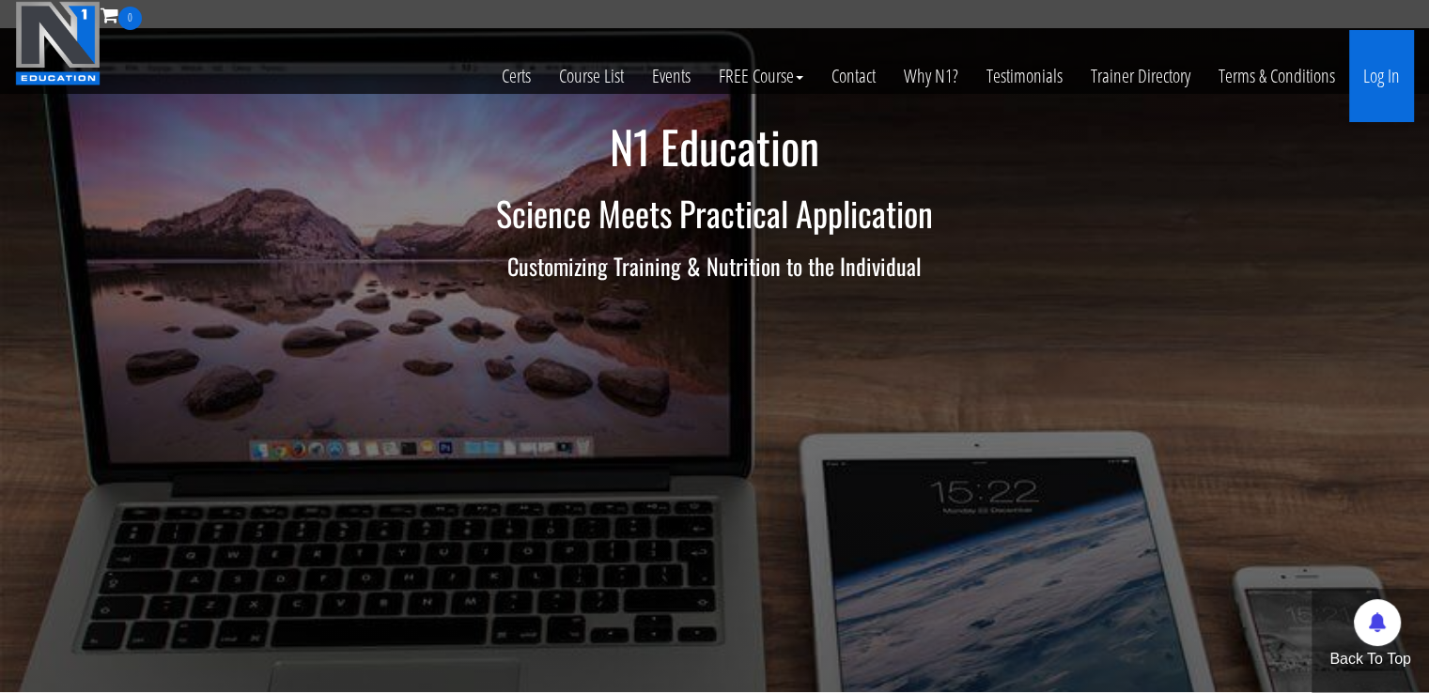
click at [1396, 37] on link "Log In" at bounding box center [1381, 76] width 65 height 92
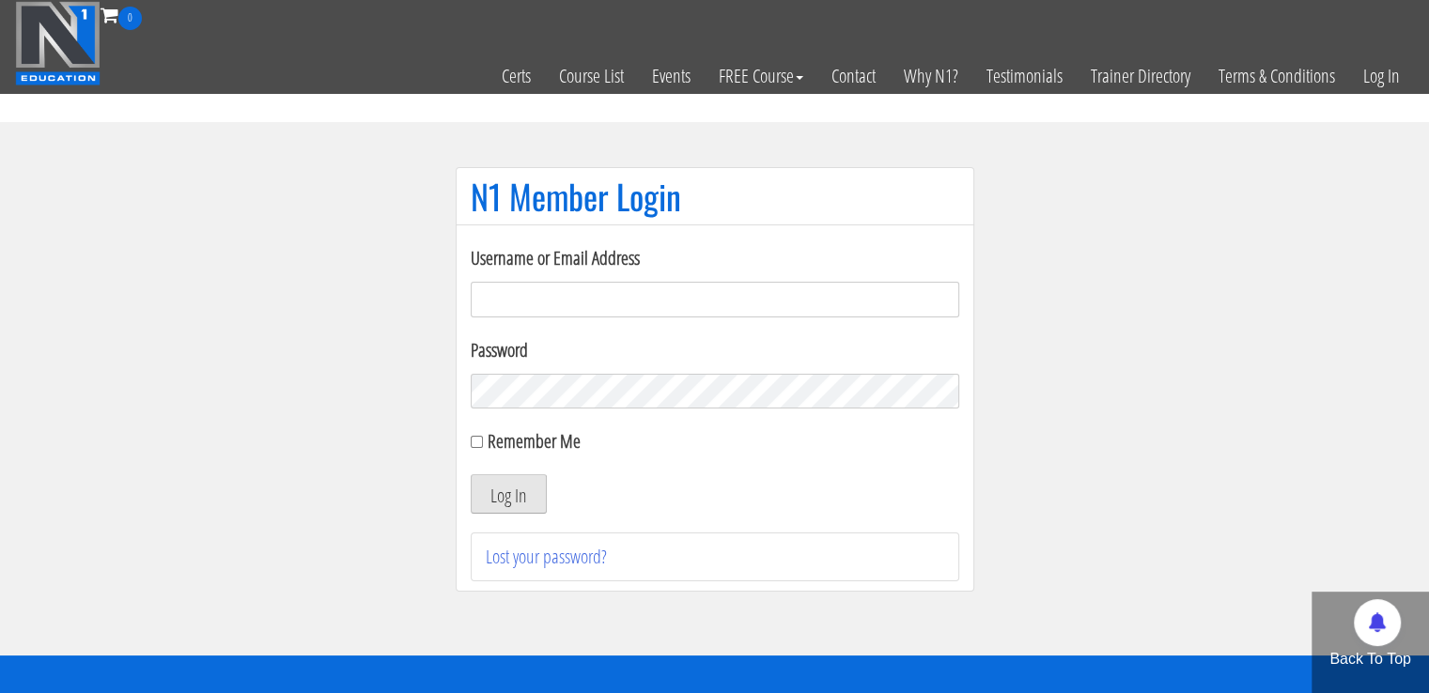
type input "[EMAIL_ADDRESS][DOMAIN_NAME]"
click at [500, 504] on button "Log In" at bounding box center [509, 493] width 76 height 39
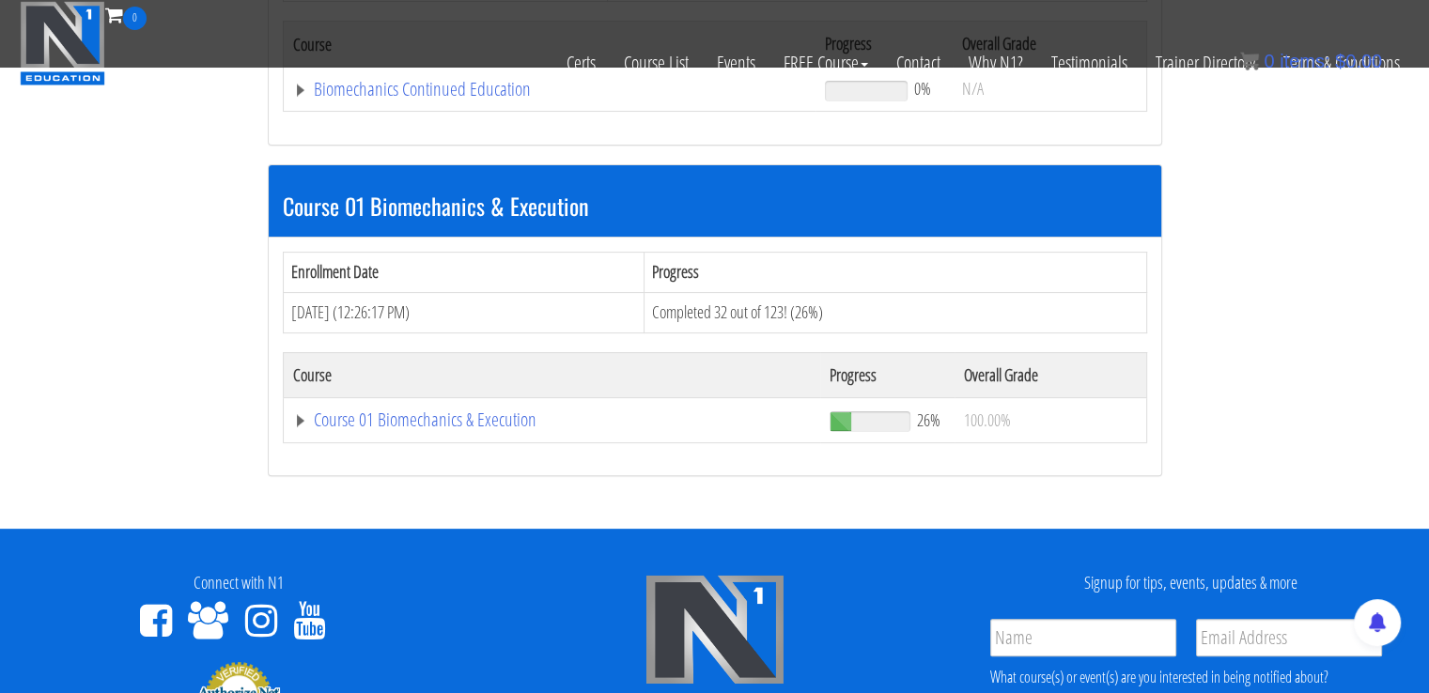
scroll to position [451, 0]
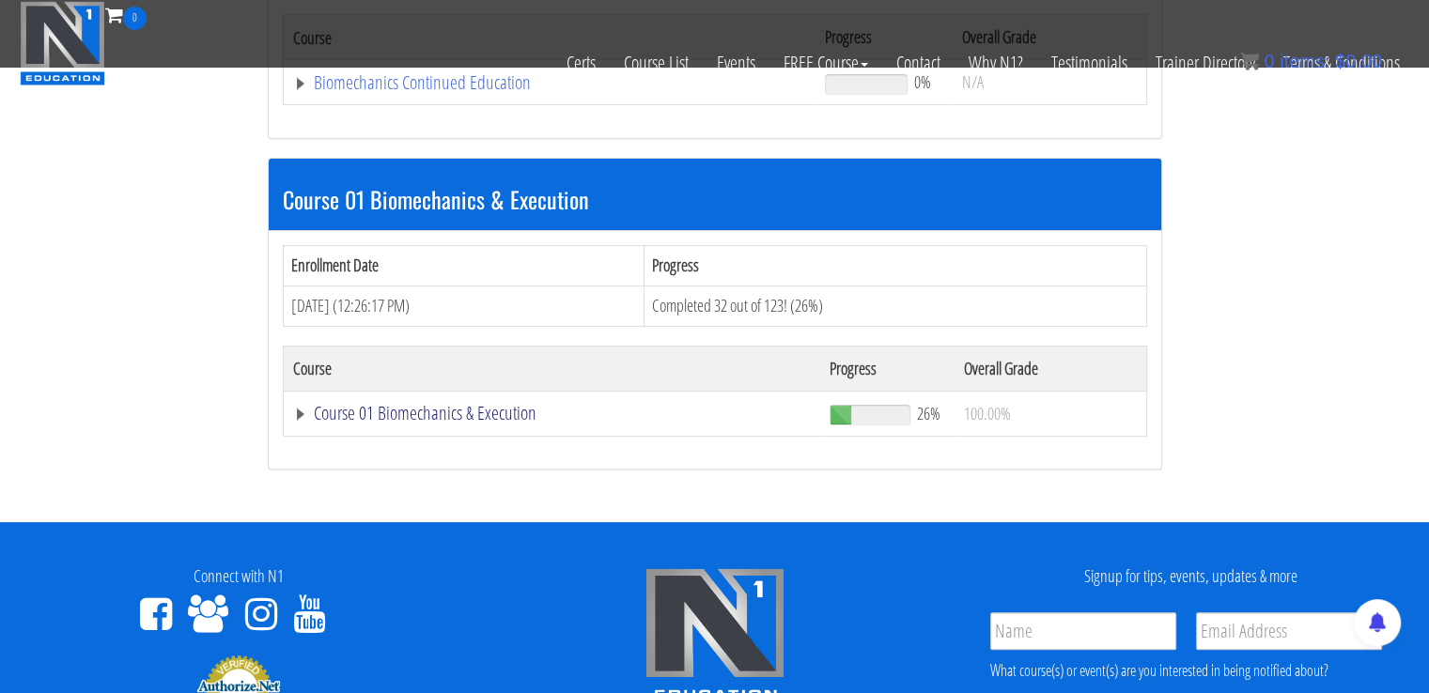
click at [385, 92] on link "Course 01 Biomechanics & Execution" at bounding box center [550, 82] width 514 height 19
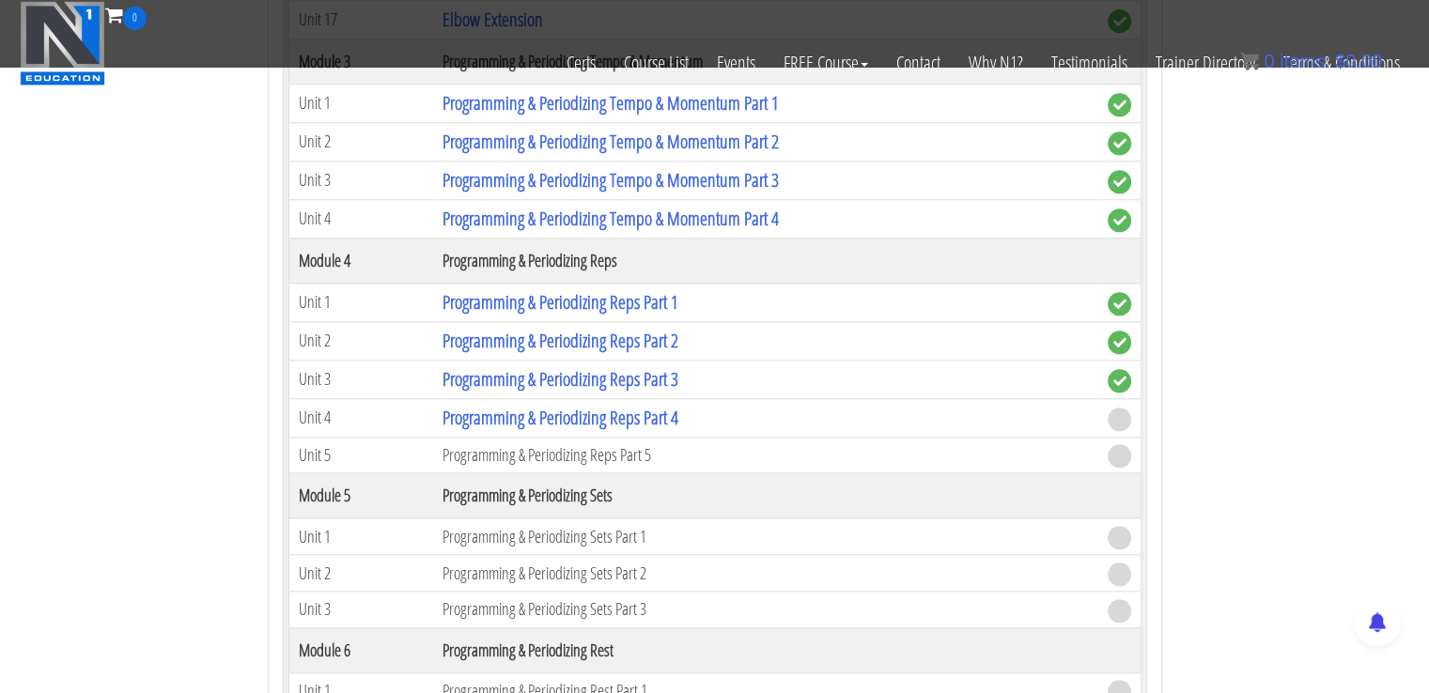
scroll to position [1969, 0]
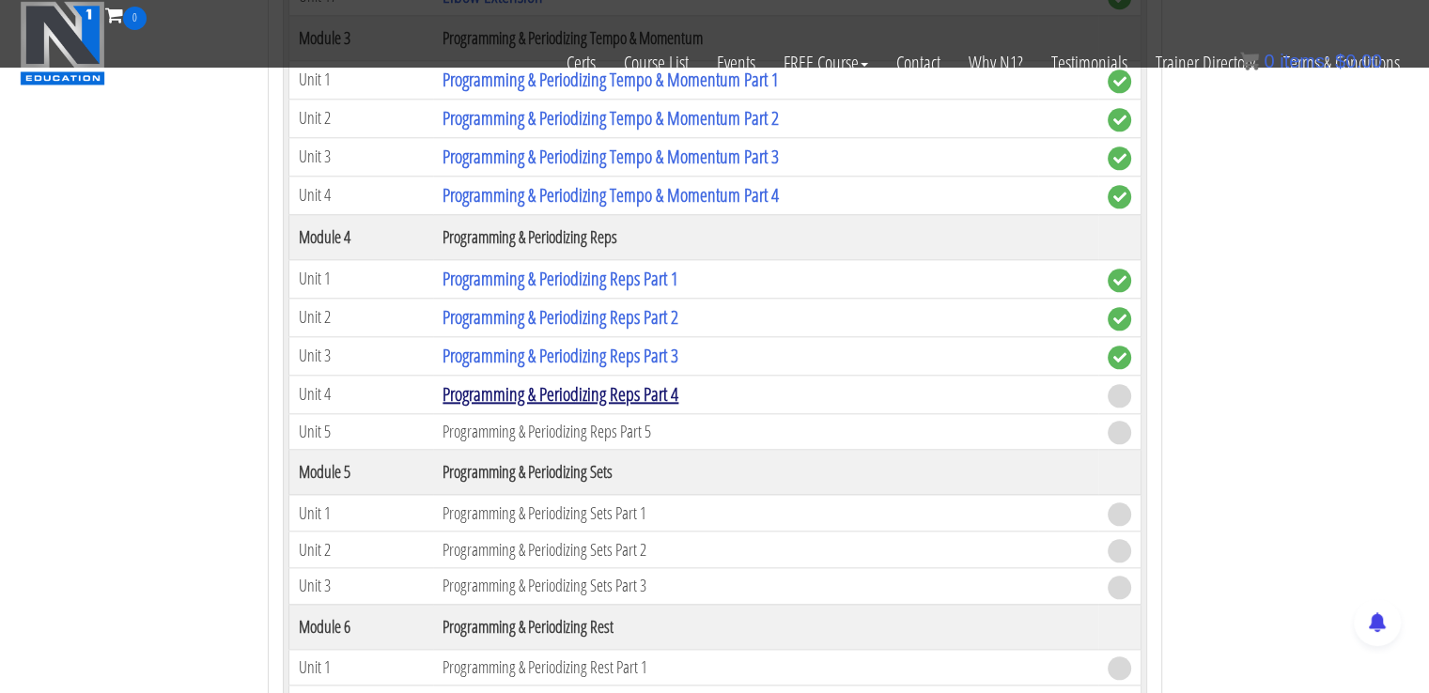
click at [598, 392] on link "Programming & Periodizing Reps Part 4" at bounding box center [560, 393] width 236 height 25
click at [586, 381] on link "Programming & Periodizing Reps Part 4" at bounding box center [560, 393] width 236 height 25
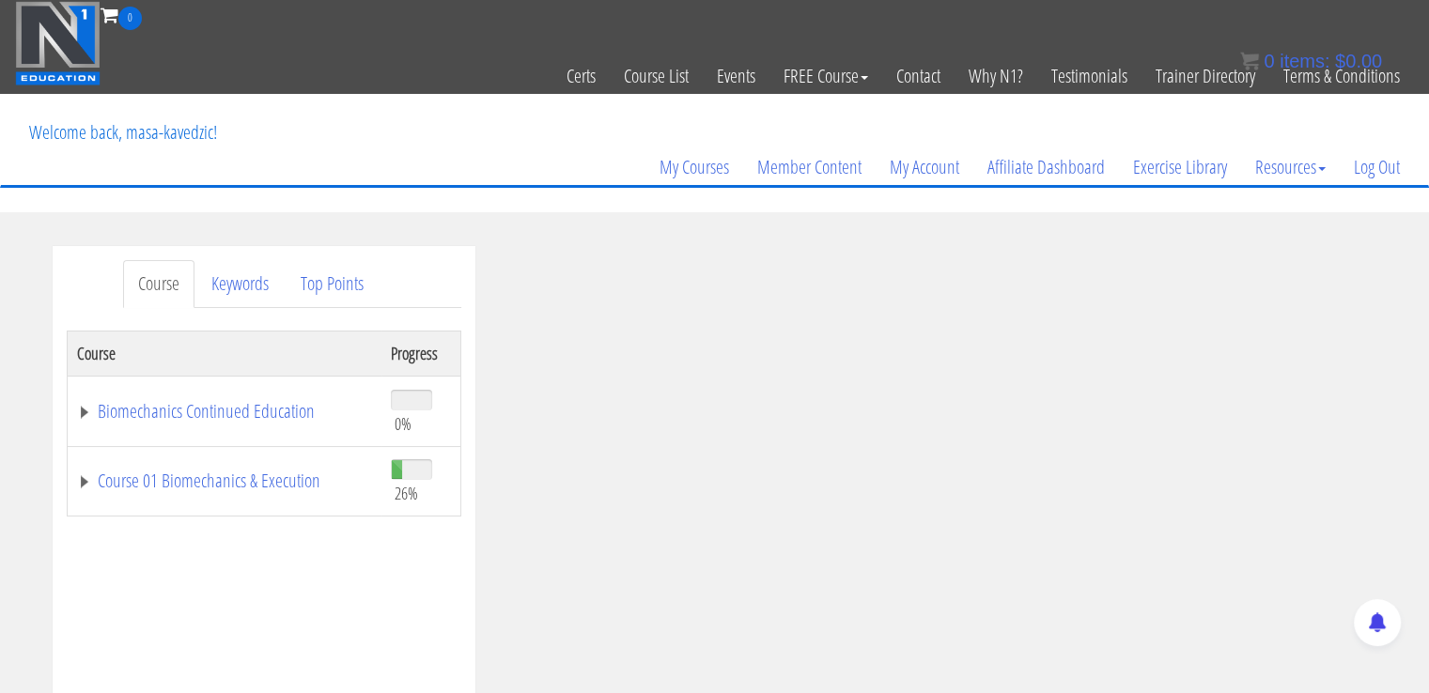
drag, startPoint x: 1421, startPoint y: 128, endPoint x: 1442, endPoint y: 132, distance: 21.2
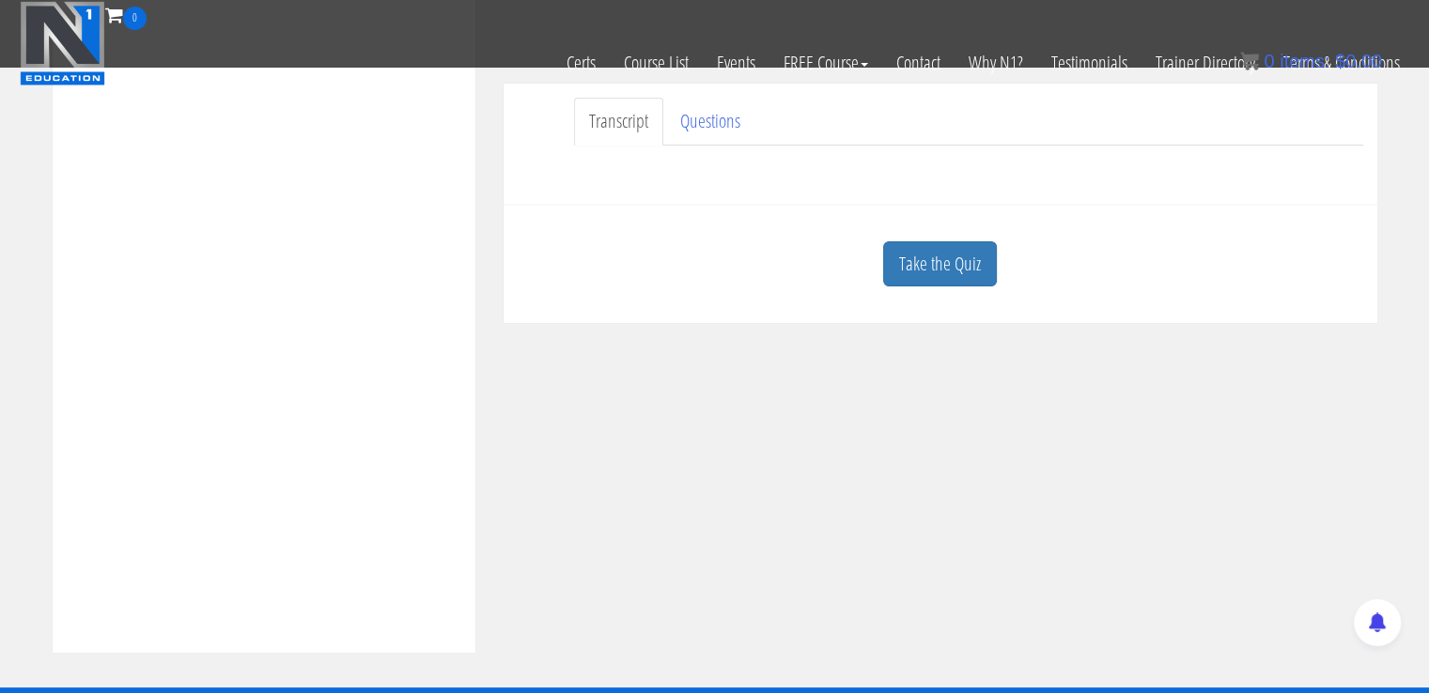
scroll to position [537, 0]
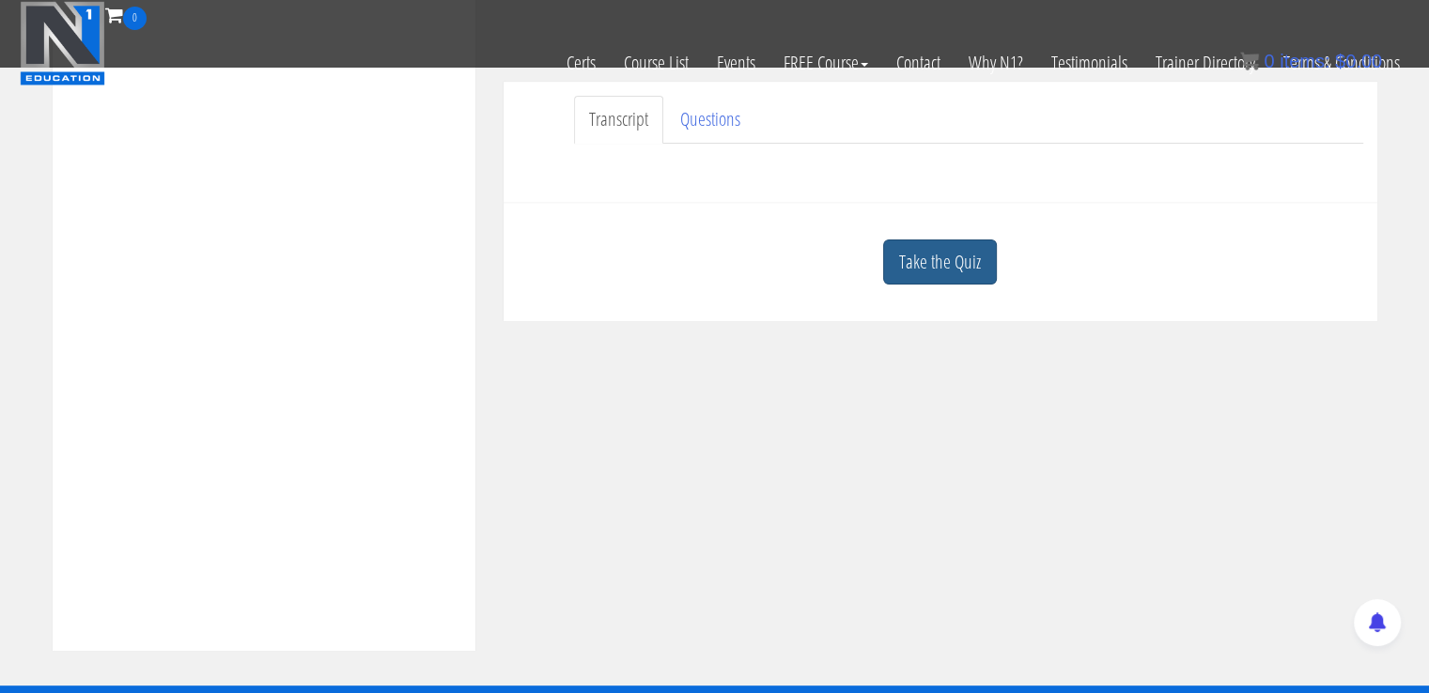
click at [976, 241] on link "Take the Quiz" at bounding box center [940, 263] width 114 height 46
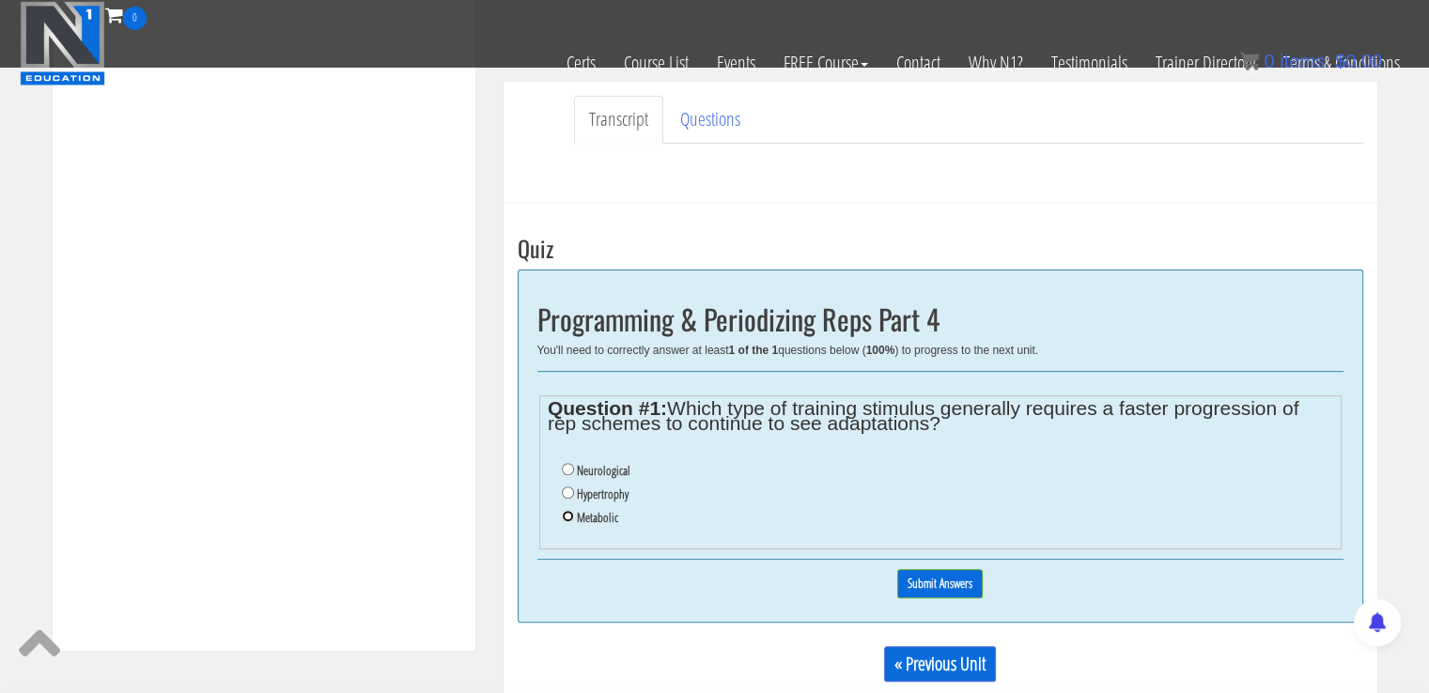
click at [566, 516] on input "Metabolic" at bounding box center [568, 516] width 12 height 12
radio input "true"
click at [944, 583] on input "Submit Answers" at bounding box center [939, 583] width 85 height 29
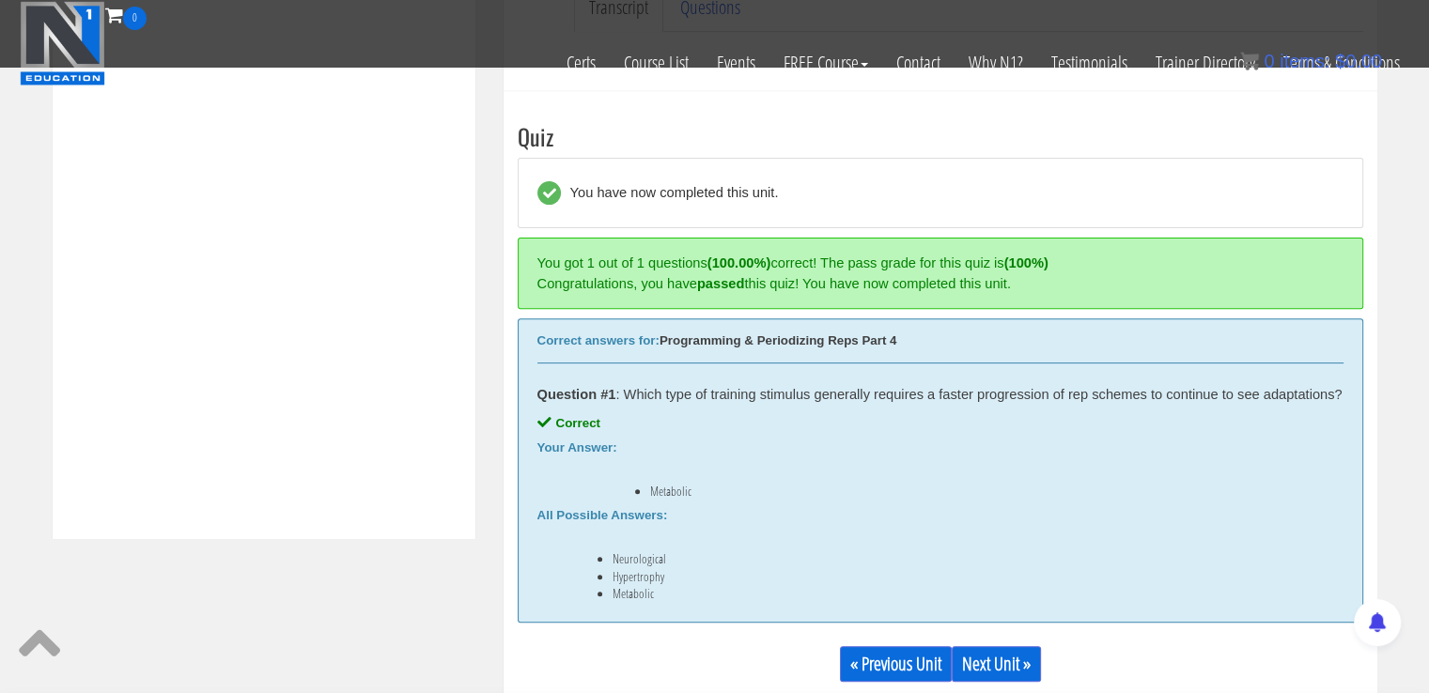
scroll to position [712, 0]
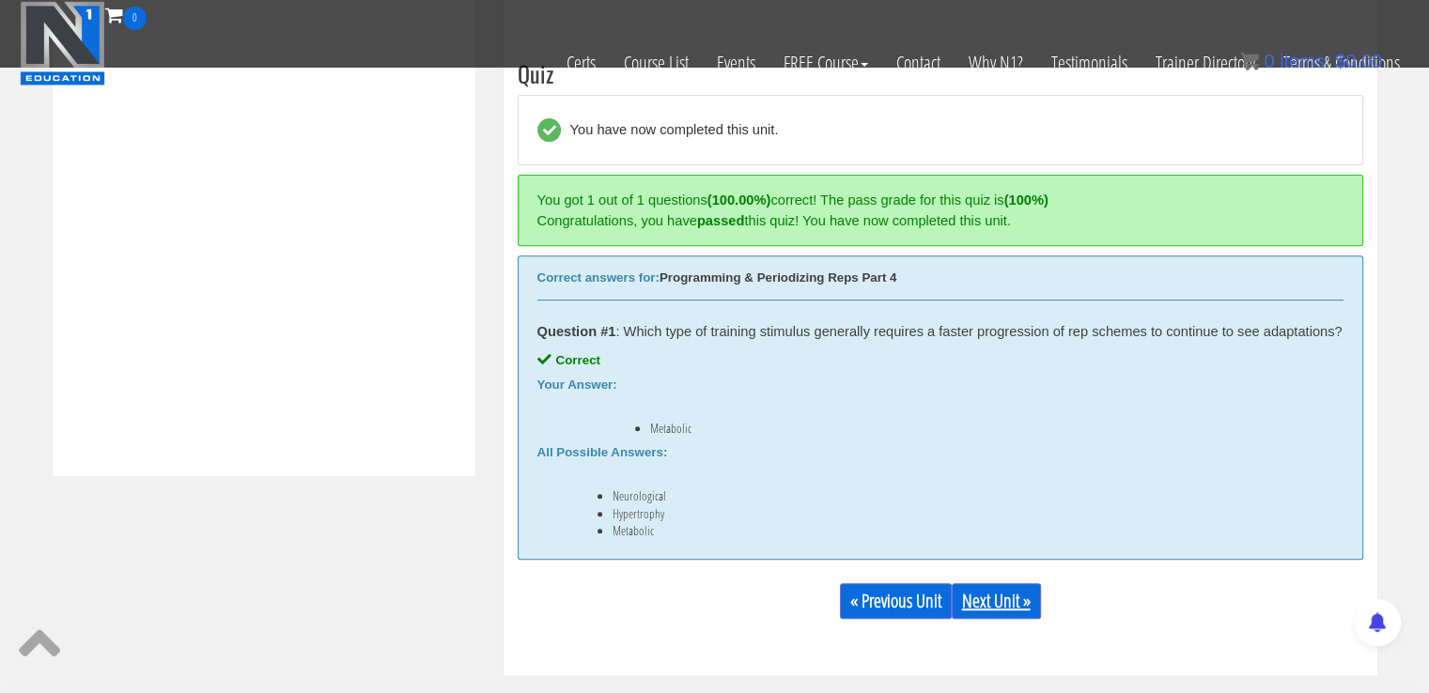
click at [1003, 613] on link "Next Unit »" at bounding box center [996, 601] width 89 height 36
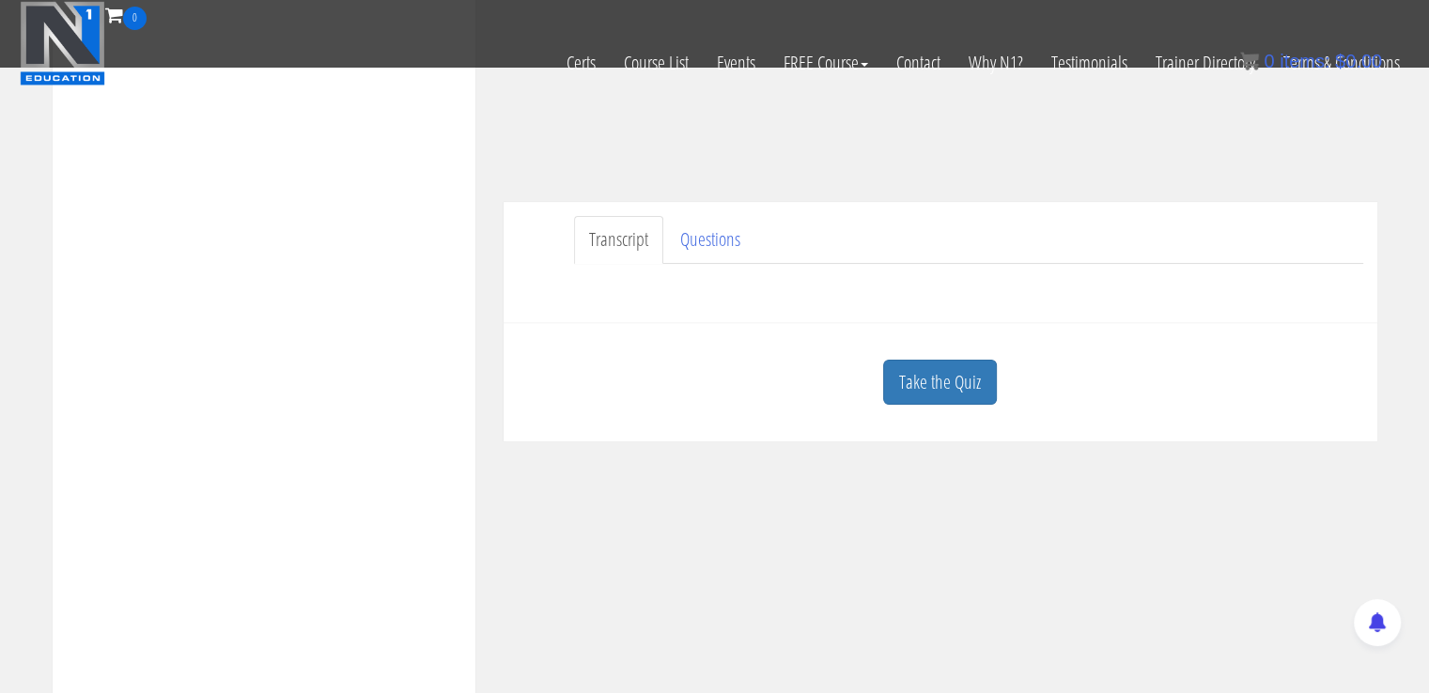
scroll to position [419, 0]
click at [902, 381] on link "Take the Quiz" at bounding box center [940, 381] width 114 height 46
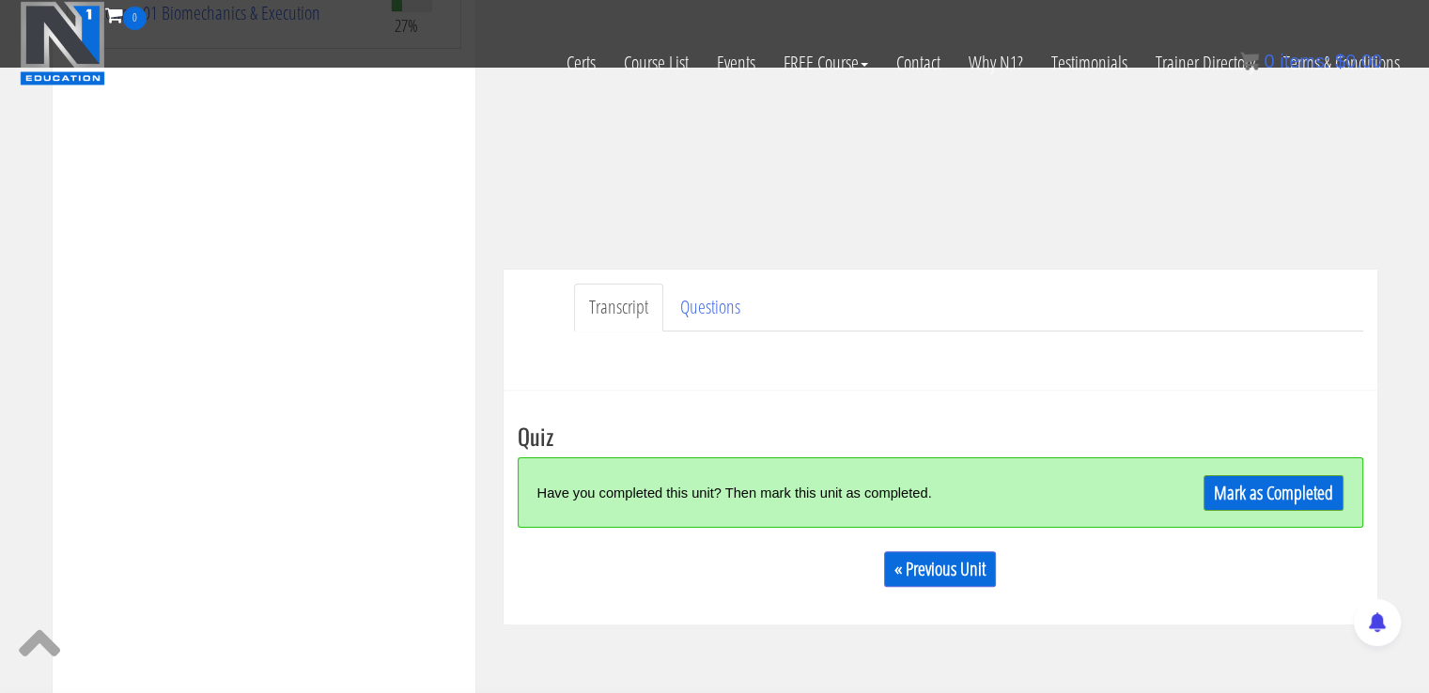
scroll to position [503, 0]
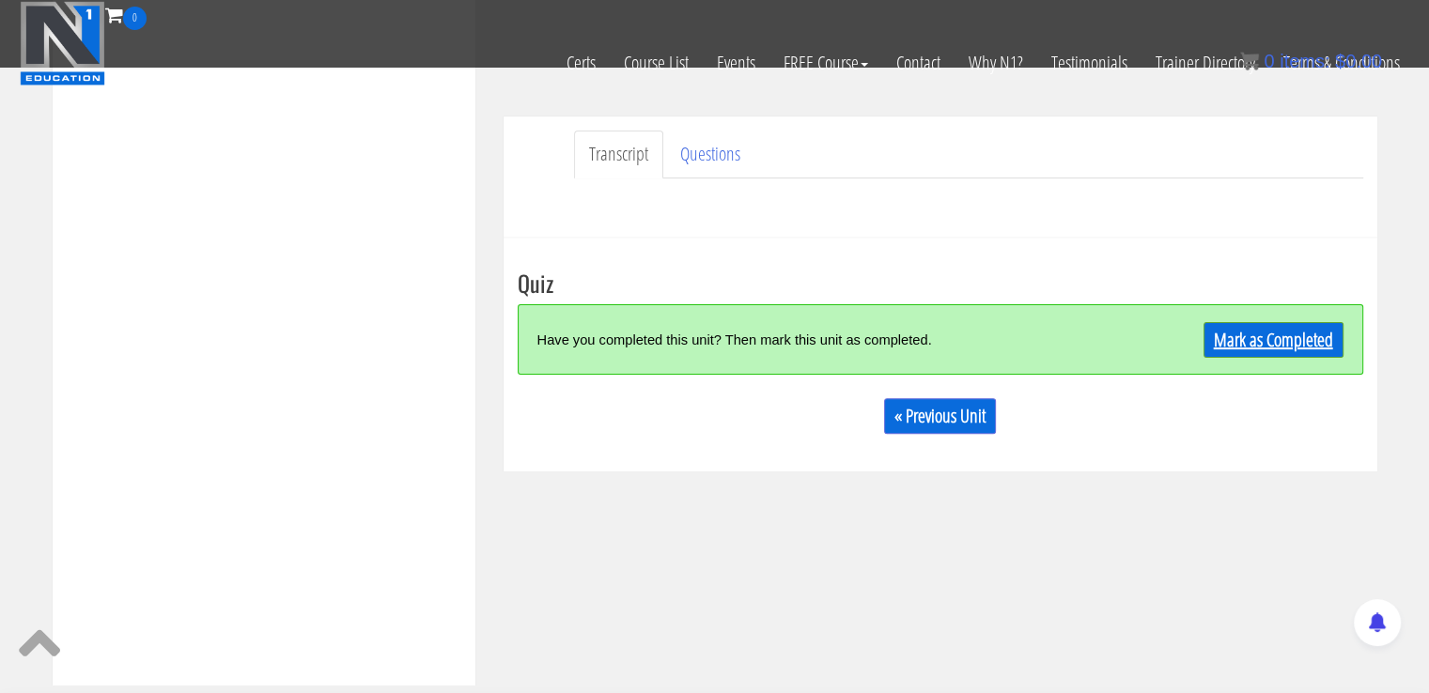
click at [1244, 329] on link "Mark as Completed" at bounding box center [1273, 340] width 140 height 36
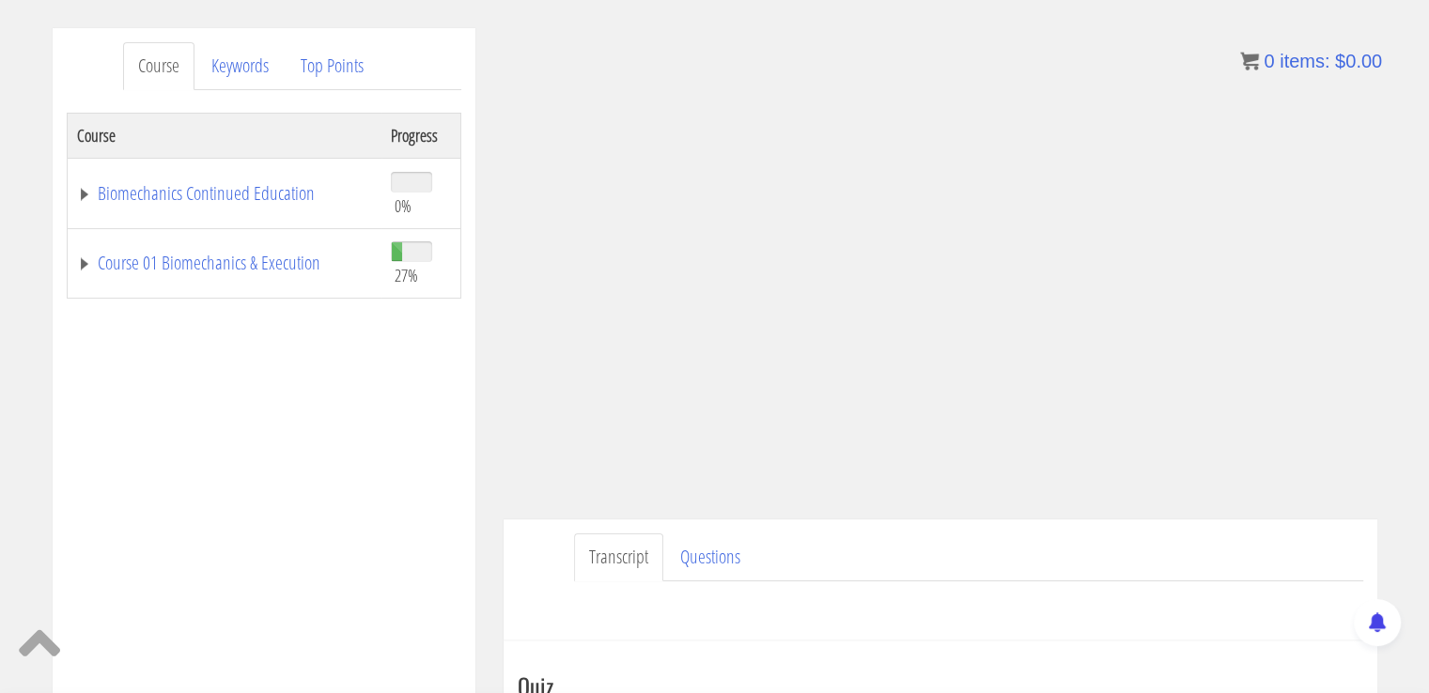
scroll to position [210, 0]
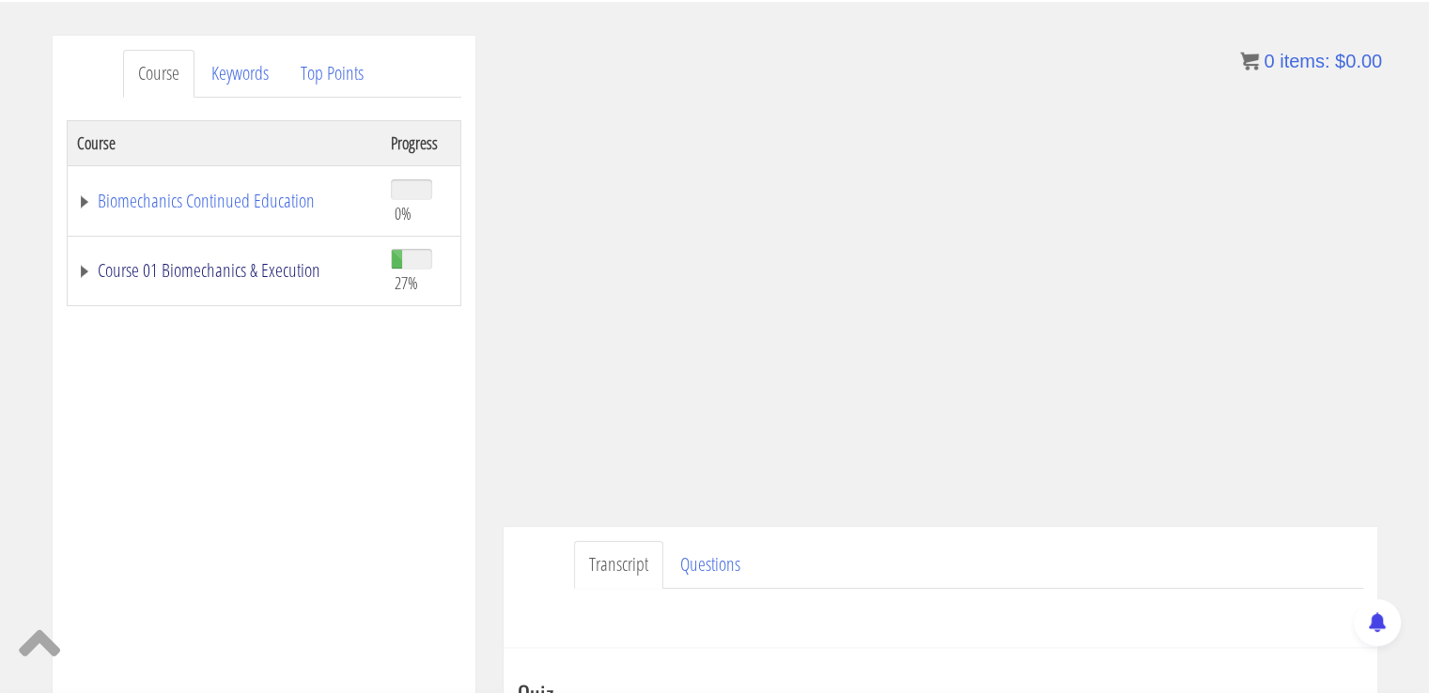
click at [168, 277] on link "Course 01 Biomechanics & Execution" at bounding box center [224, 270] width 295 height 19
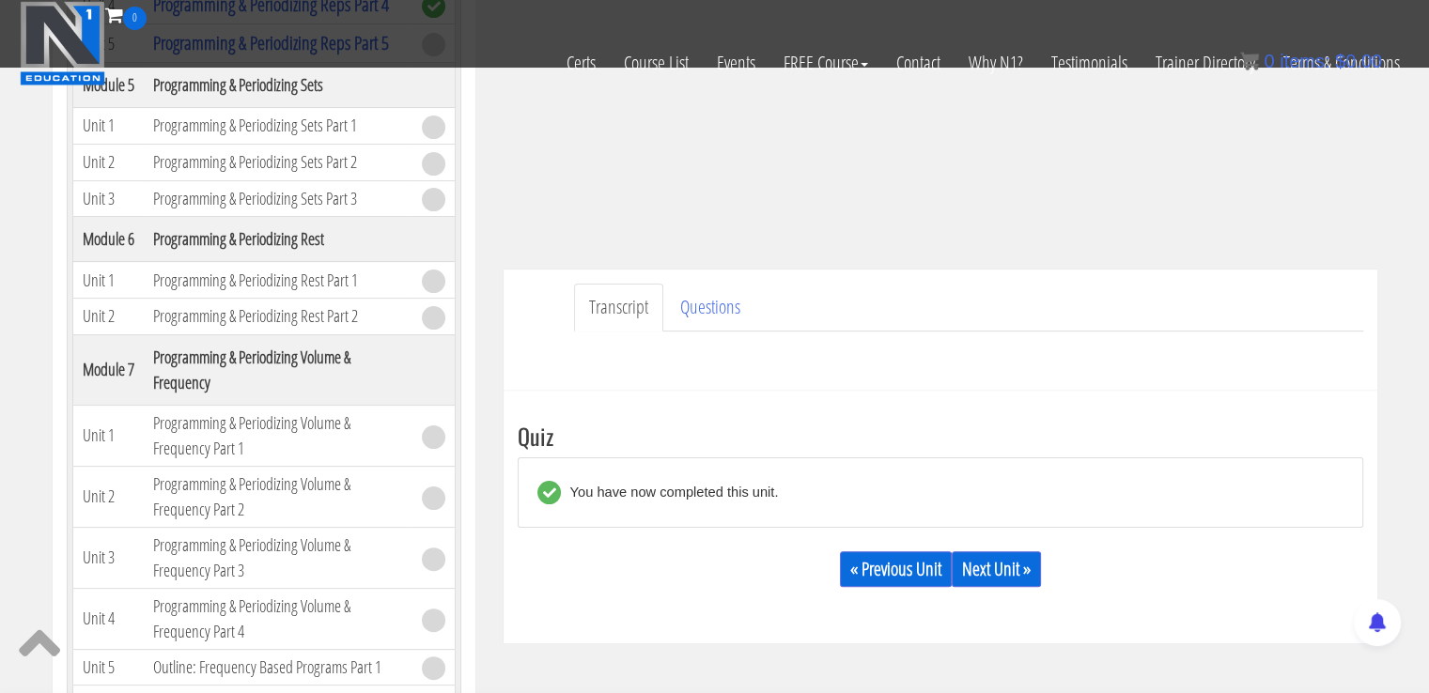
scroll to position [362, 0]
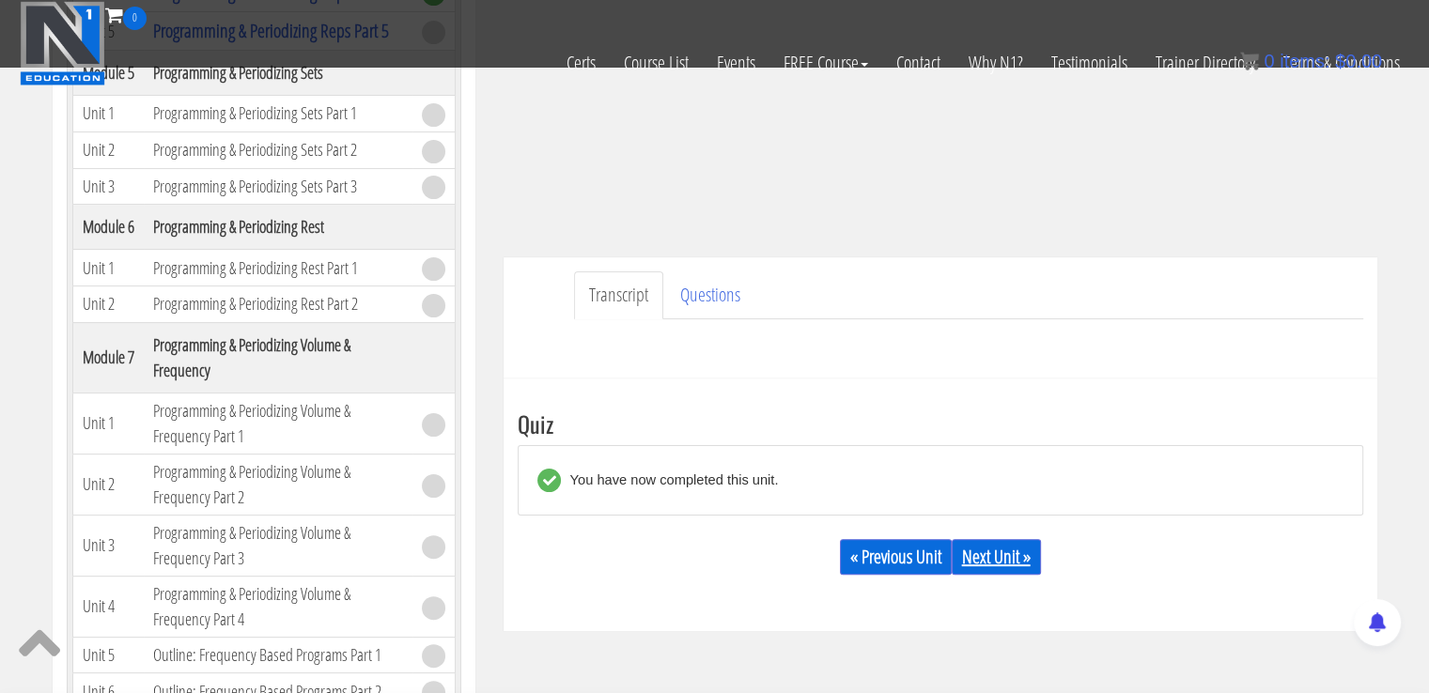
click at [1023, 550] on link "Next Unit »" at bounding box center [996, 557] width 89 height 36
